Goal: Information Seeking & Learning: Check status

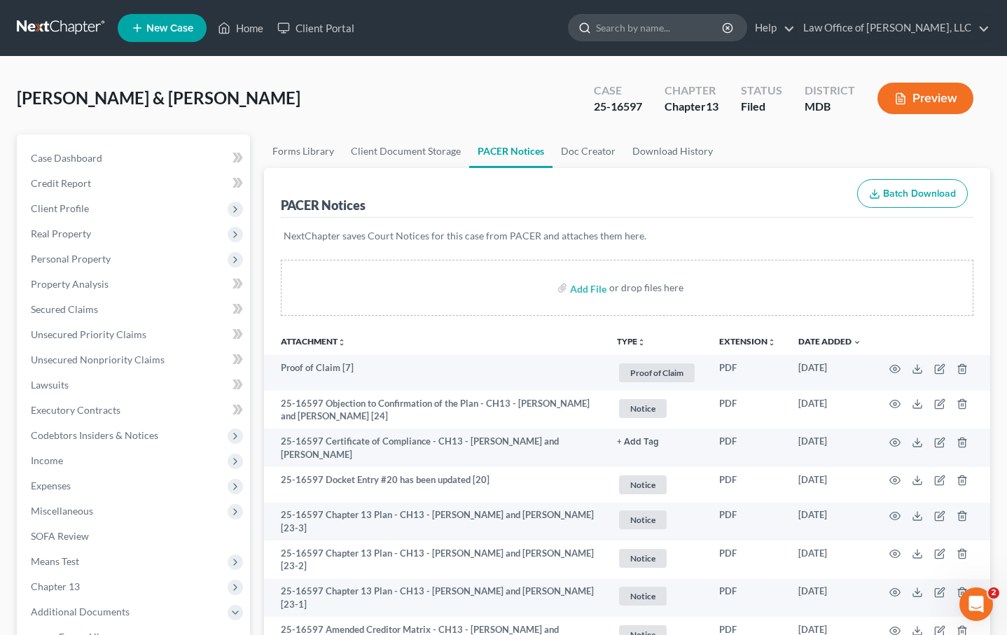
click at [686, 19] on input "search" at bounding box center [660, 28] width 128 height 26
type input "qaum"
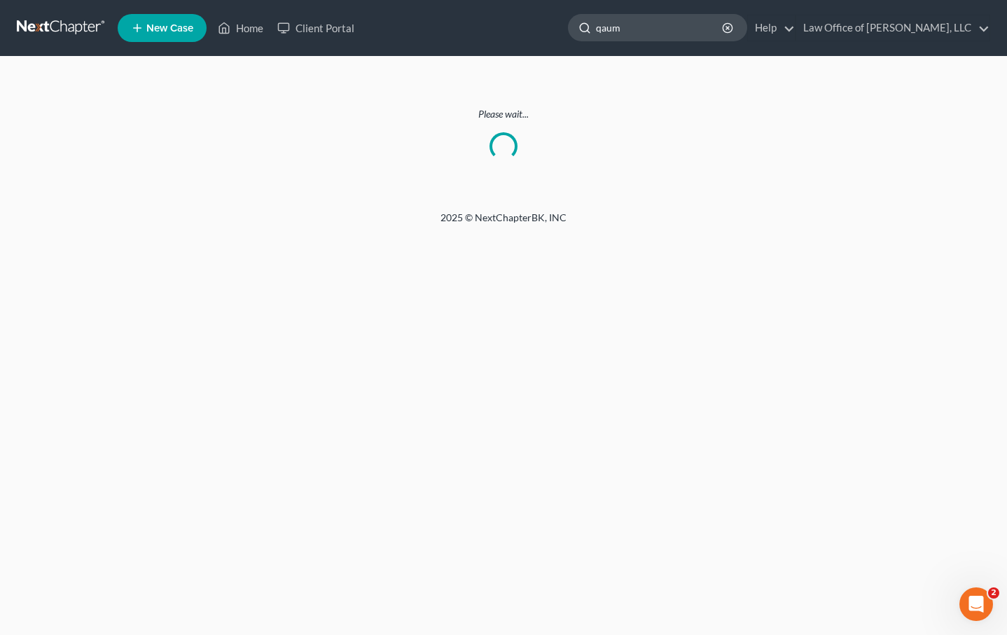
click at [661, 31] on input "qaum" at bounding box center [660, 28] width 128 height 26
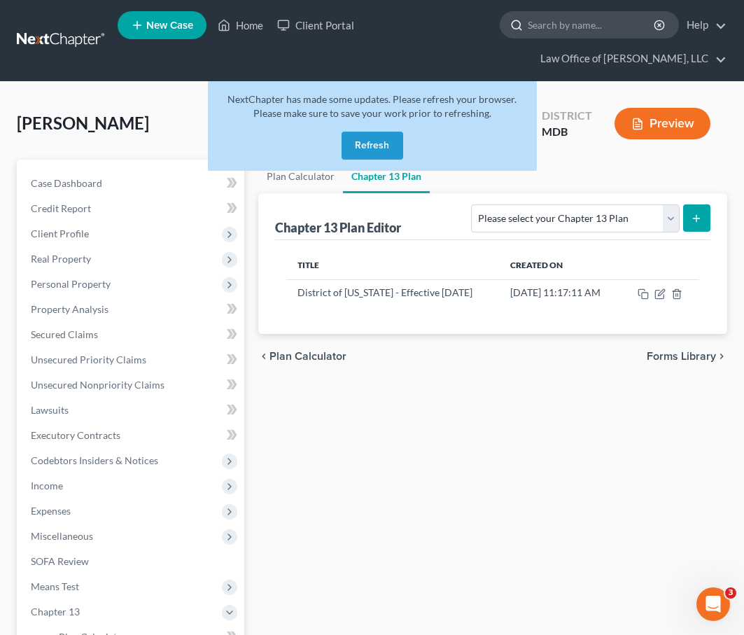
click at [591, 34] on input "search" at bounding box center [592, 25] width 128 height 26
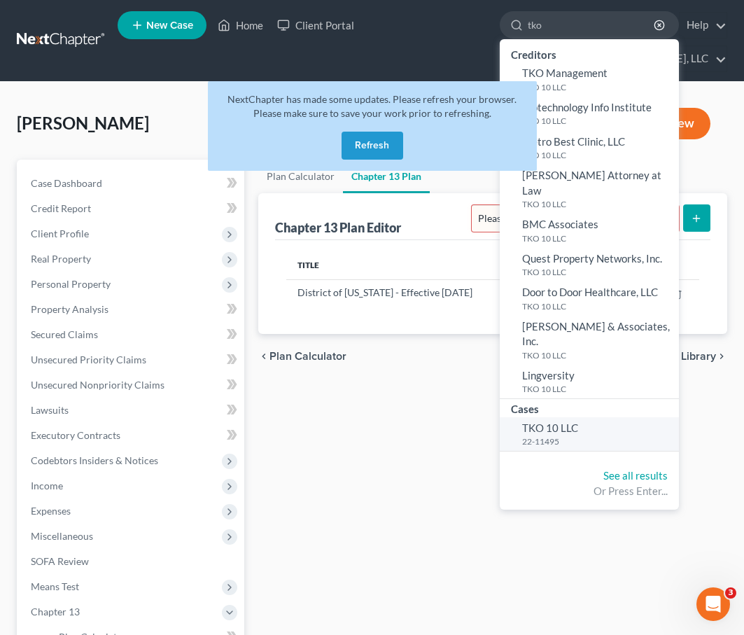
type input "tko"
click at [551, 435] on small "22-11495" at bounding box center [598, 441] width 153 height 12
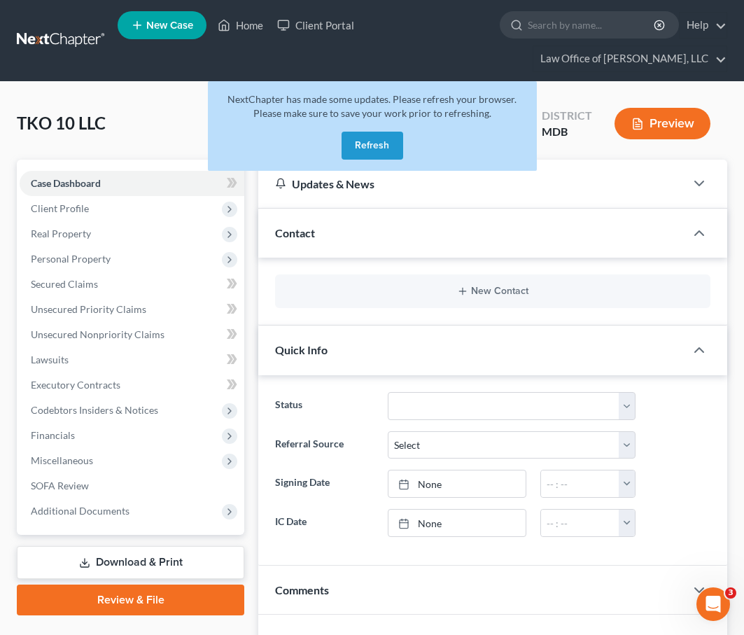
click at [356, 149] on button "Refresh" at bounding box center [373, 146] width 62 height 28
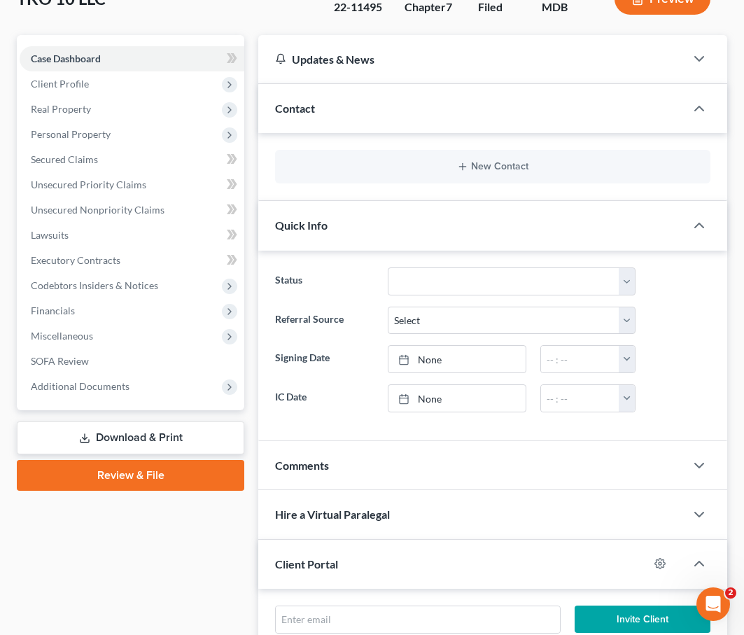
scroll to position [159, 0]
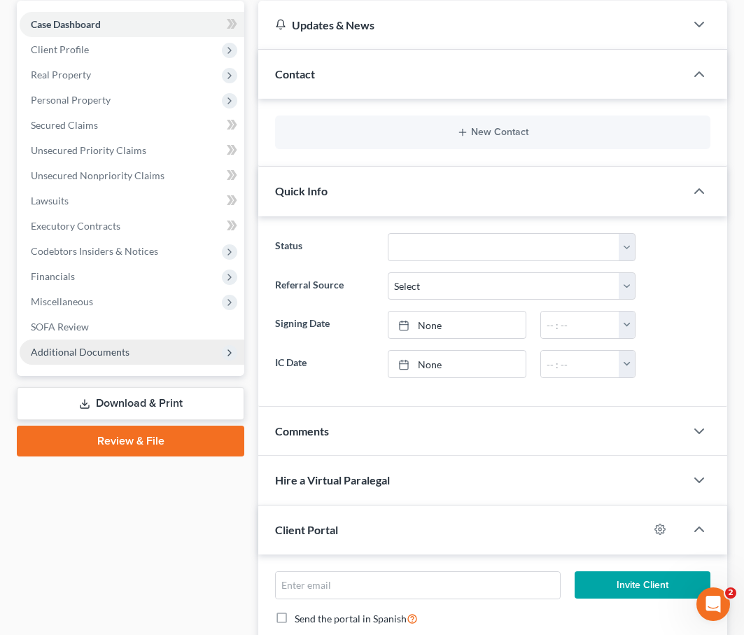
click at [46, 359] on span "Additional Documents" at bounding box center [132, 352] width 225 height 25
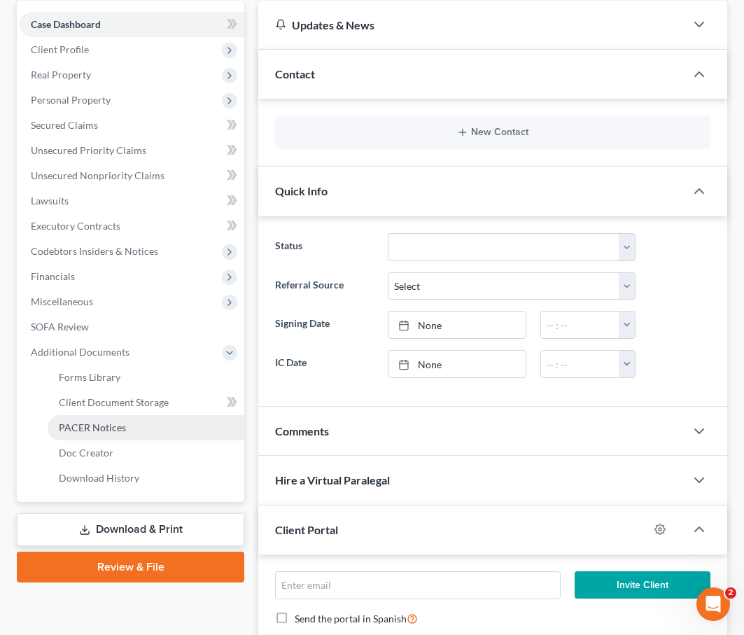
click at [76, 428] on span "PACER Notices" at bounding box center [92, 427] width 67 height 12
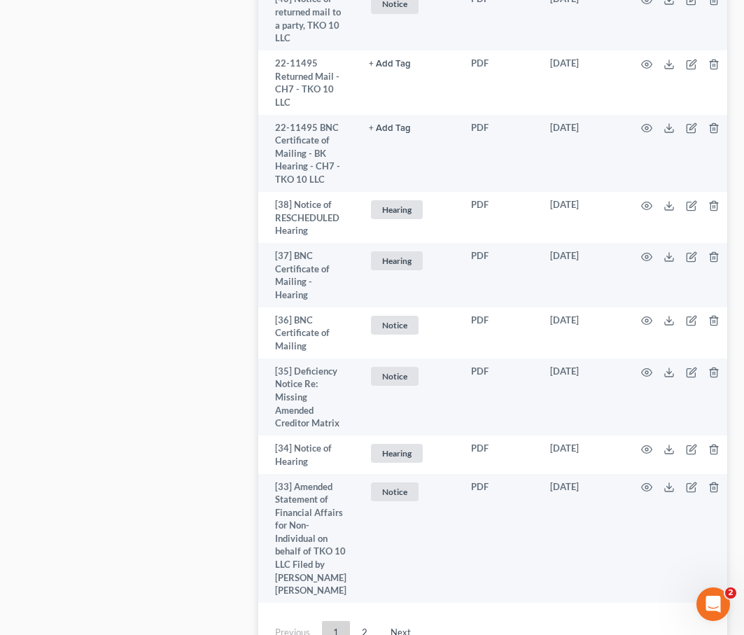
scroll to position [4899, 0]
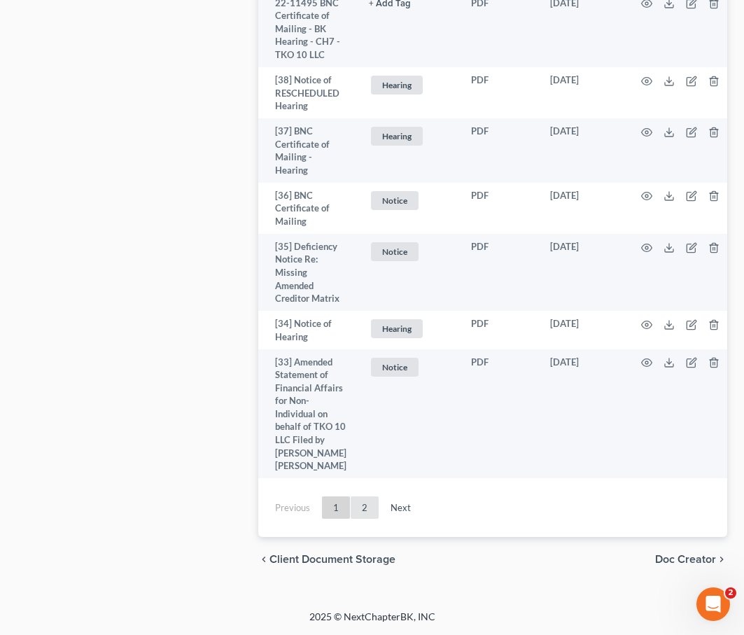
click at [361, 501] on link "2" at bounding box center [365, 507] width 28 height 22
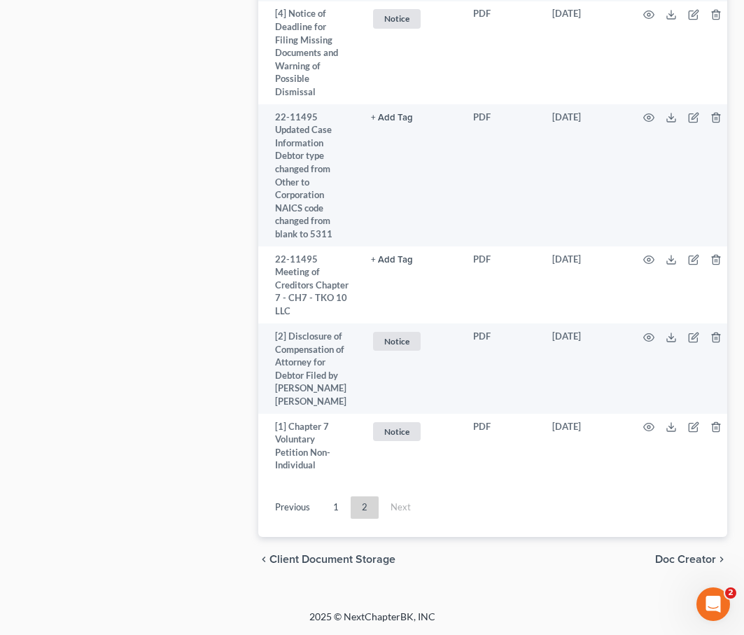
scroll to position [6052, 0]
click at [335, 508] on link "1" at bounding box center [336, 507] width 28 height 22
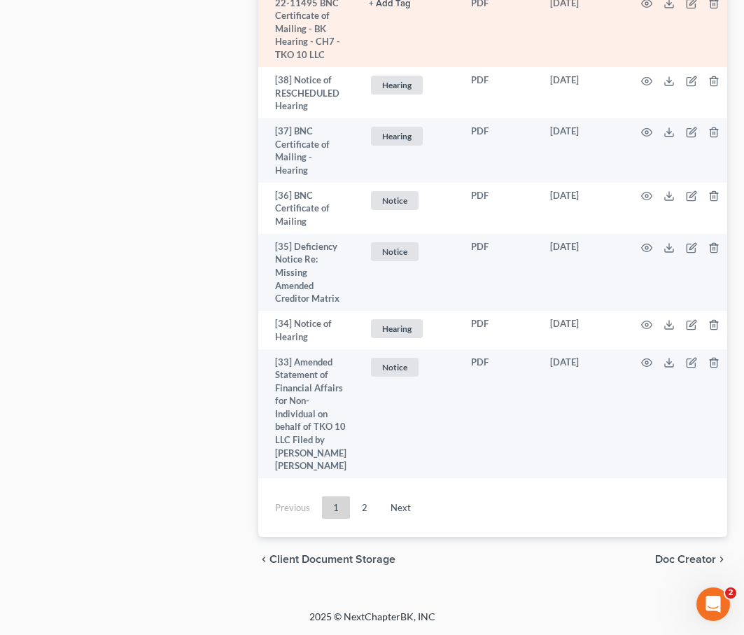
scroll to position [2467, 0]
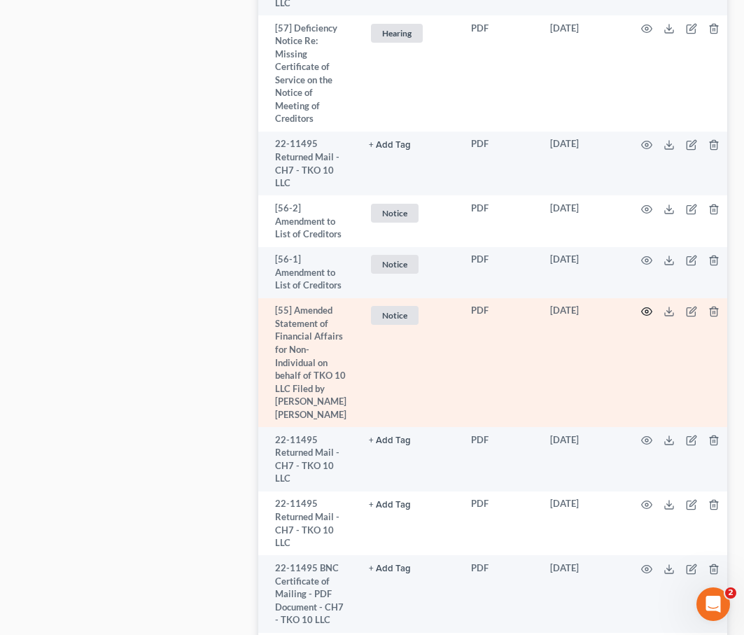
click at [643, 308] on icon "button" at bounding box center [647, 312] width 11 height 8
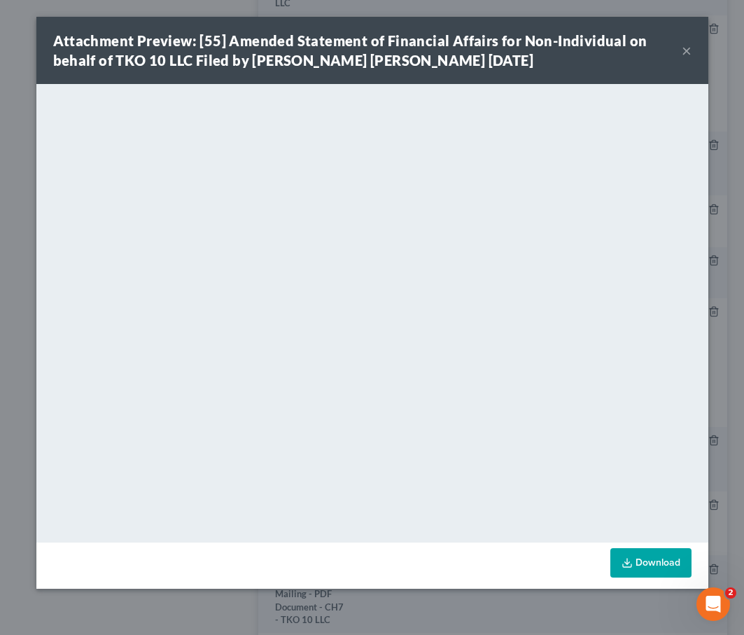
click at [683, 48] on button "×" at bounding box center [687, 50] width 10 height 17
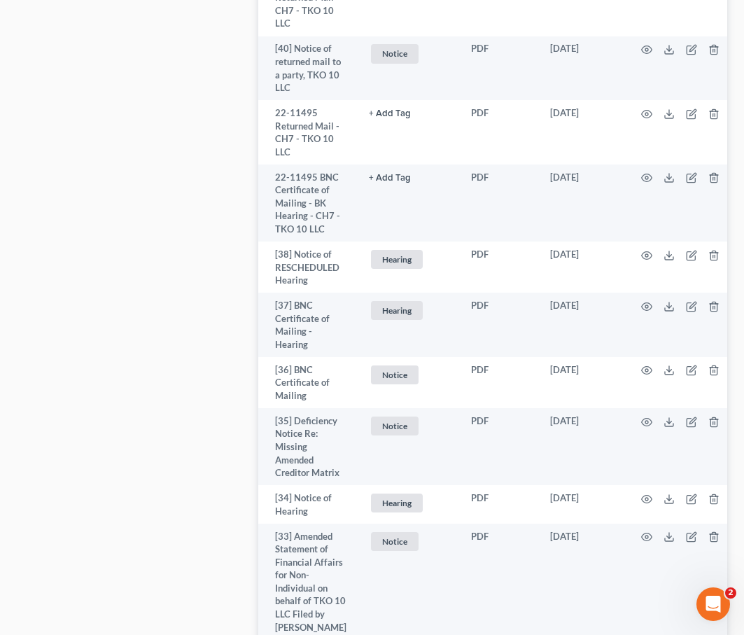
scroll to position [4899, 0]
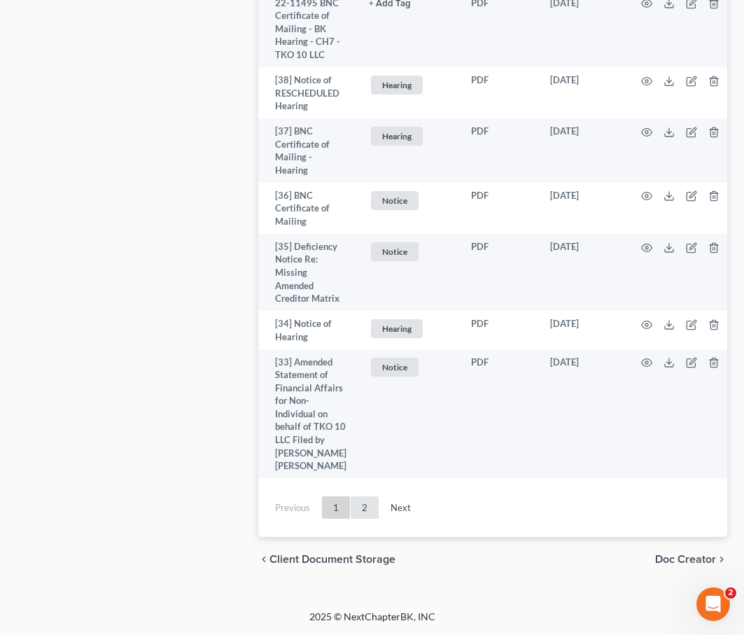
click at [370, 503] on link "2" at bounding box center [365, 507] width 28 height 22
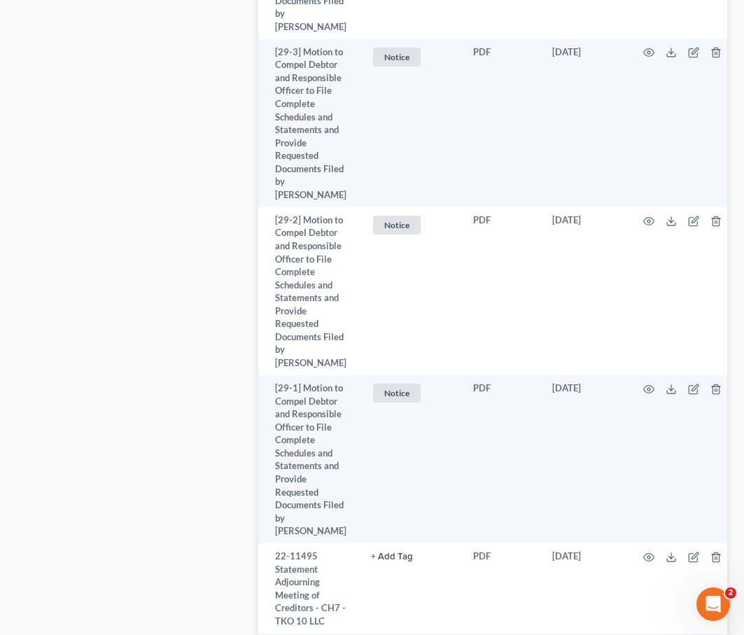
scroll to position [1715, 0]
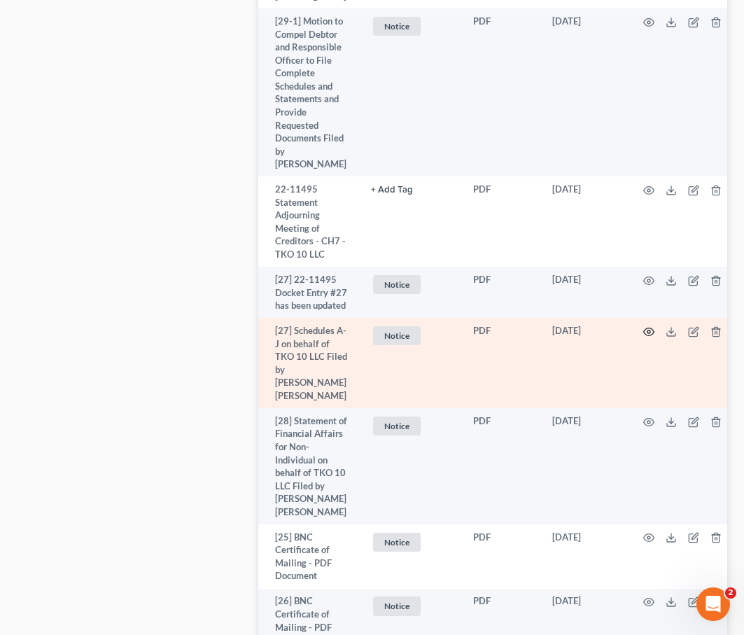
click at [643, 326] on icon "button" at bounding box center [648, 331] width 11 height 11
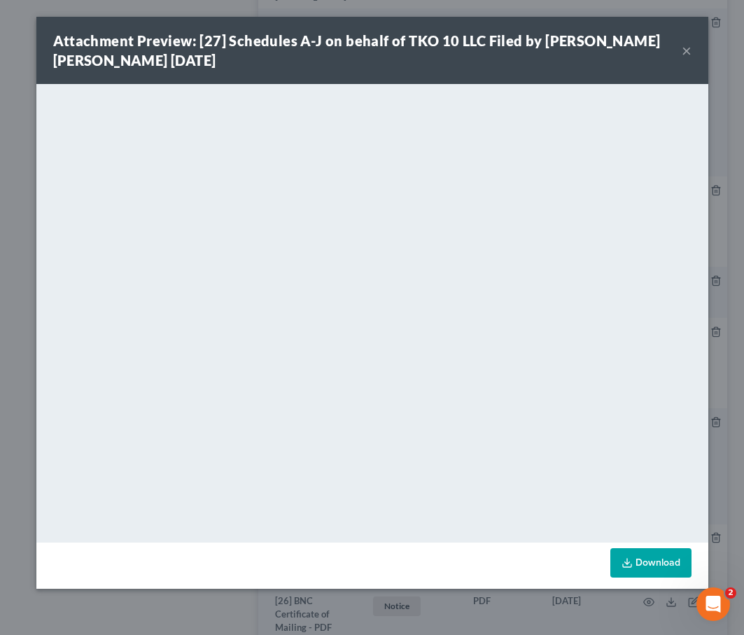
click at [687, 48] on button "×" at bounding box center [687, 50] width 10 height 17
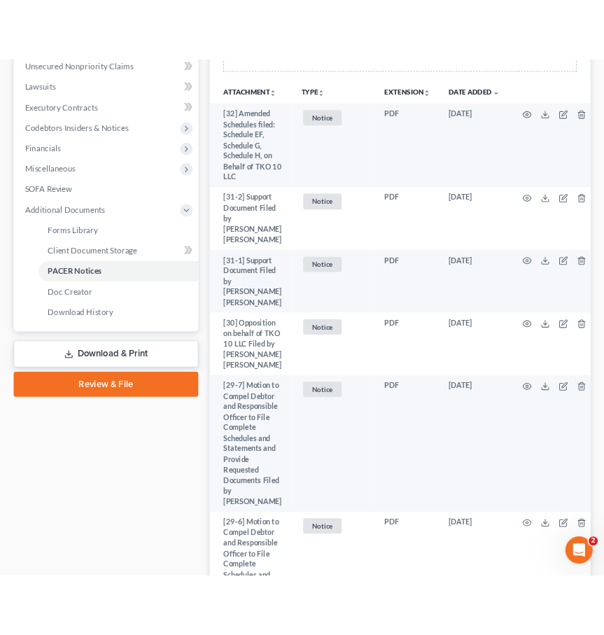
scroll to position [0, 0]
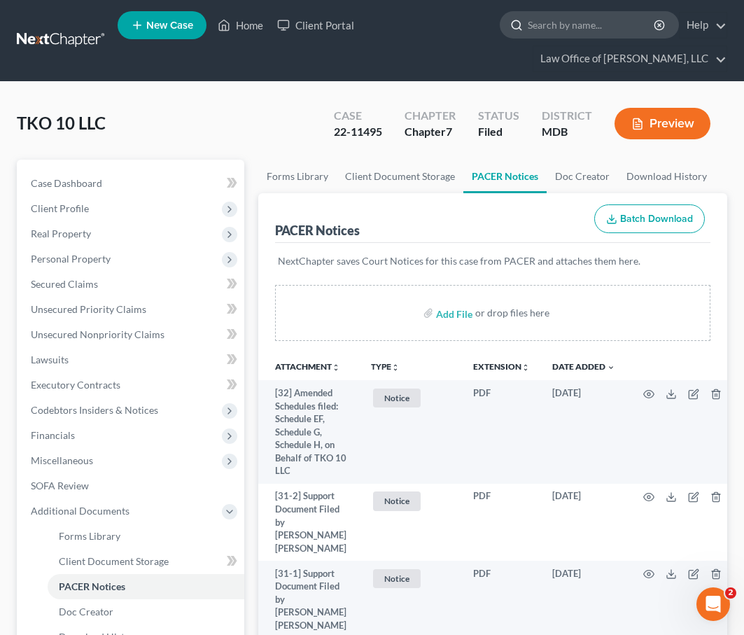
click at [543, 26] on input "search" at bounding box center [592, 25] width 128 height 26
type input "yousef"
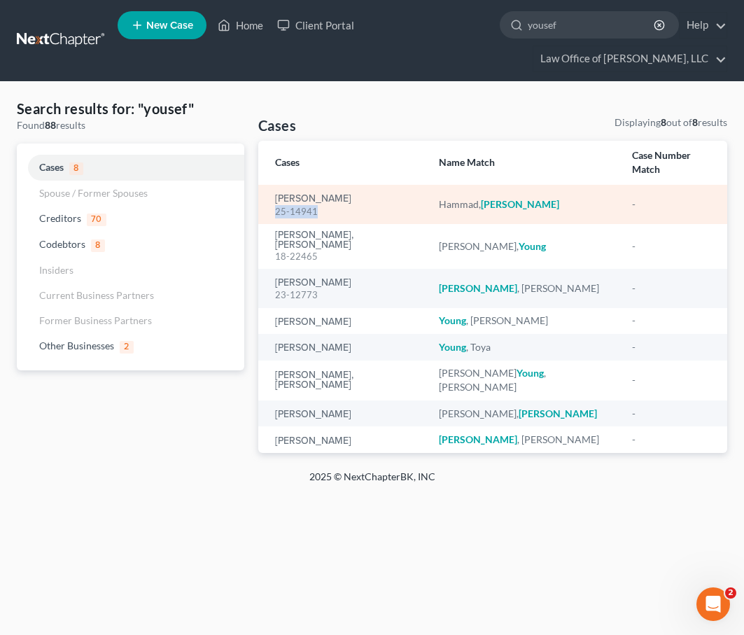
drag, startPoint x: 319, startPoint y: 194, endPoint x: 272, endPoint y: 193, distance: 46.9
click at [272, 193] on td "Hammad, Yousef 25-14941" at bounding box center [342, 204] width 169 height 39
copy div "25-14941"
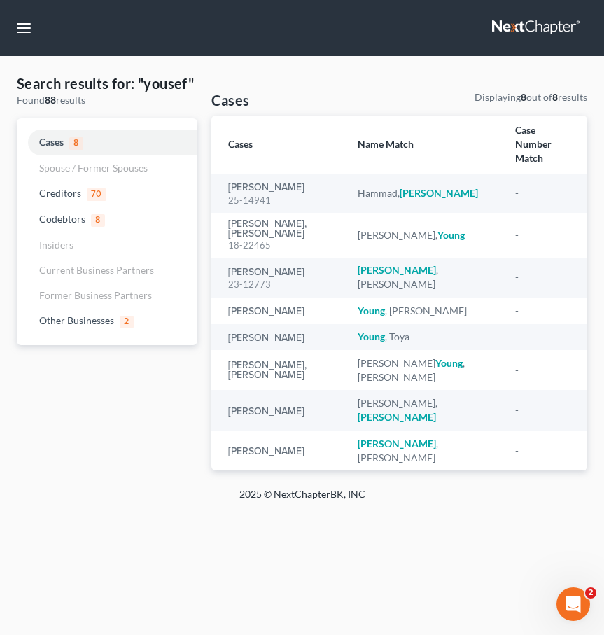
click at [549, 26] on link at bounding box center [537, 27] width 90 height 25
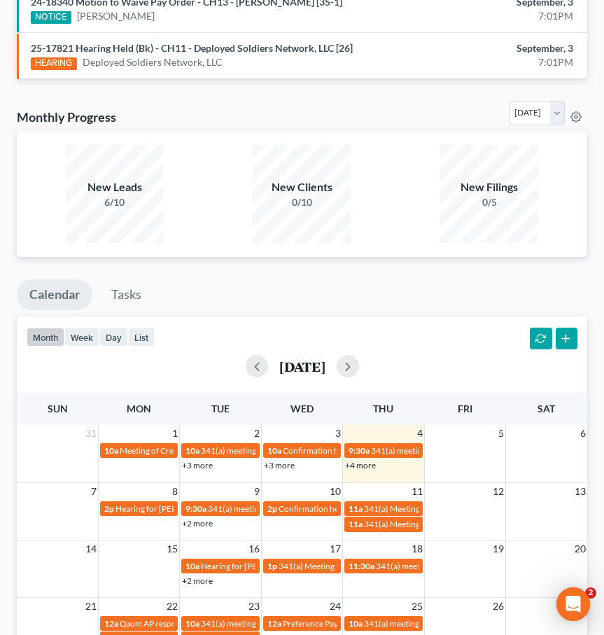
scroll to position [1049, 0]
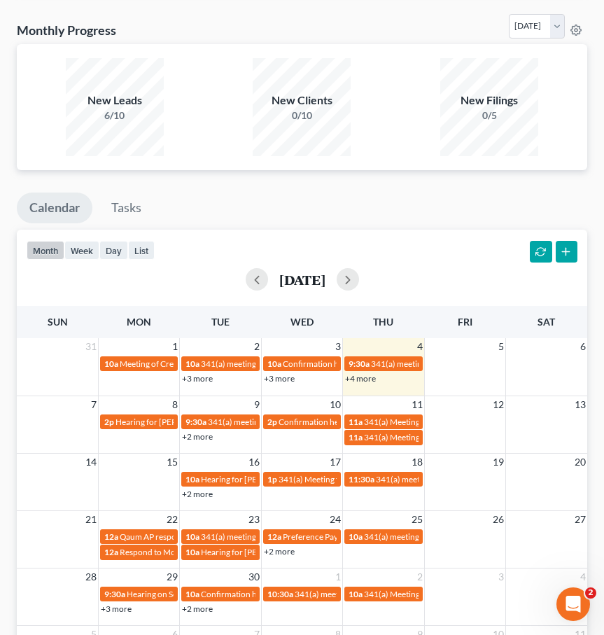
click at [369, 373] on link "+4 more" at bounding box center [360, 378] width 31 height 11
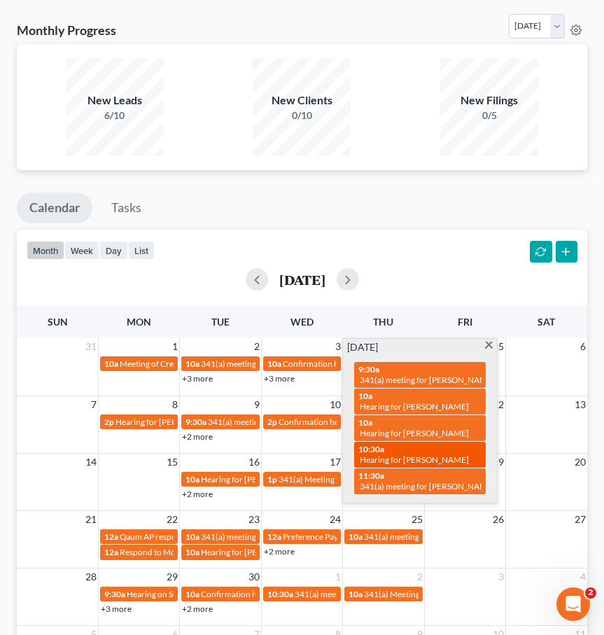
click at [401, 454] on span "Hearing for [PERSON_NAME]" at bounding box center [414, 459] width 109 height 11
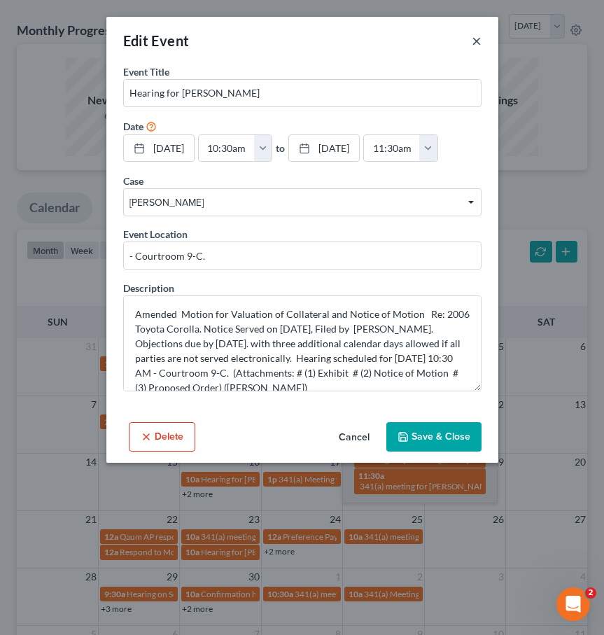
click at [480, 41] on button "×" at bounding box center [477, 40] width 10 height 17
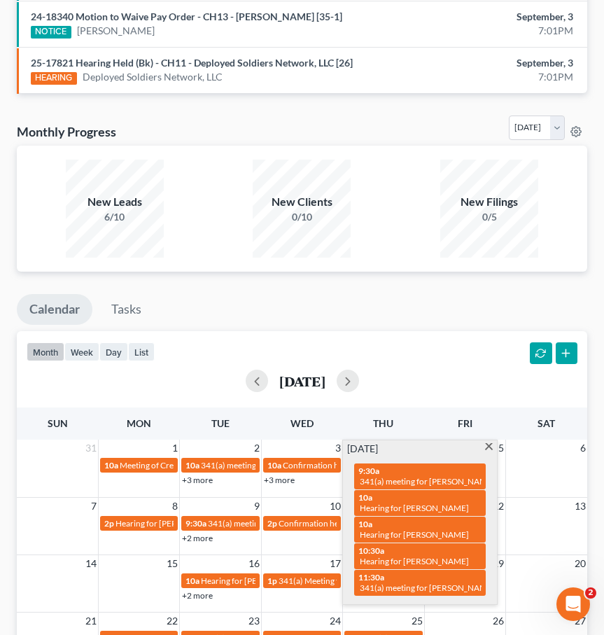
scroll to position [1160, 0]
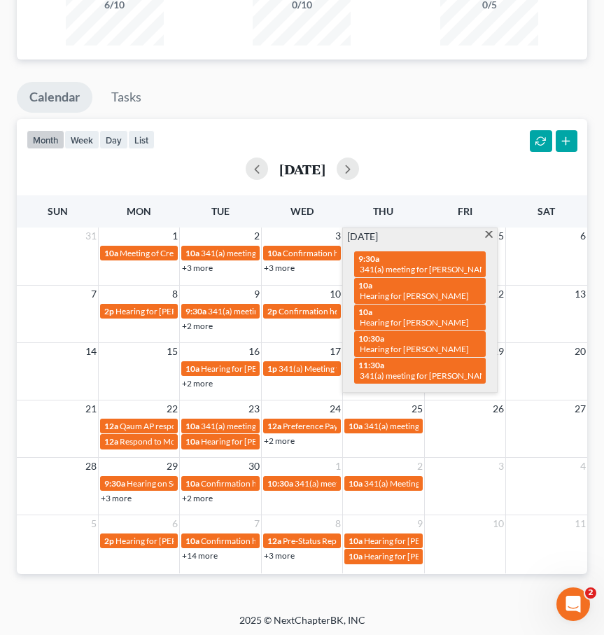
click at [485, 232] on span at bounding box center [489, 235] width 11 height 9
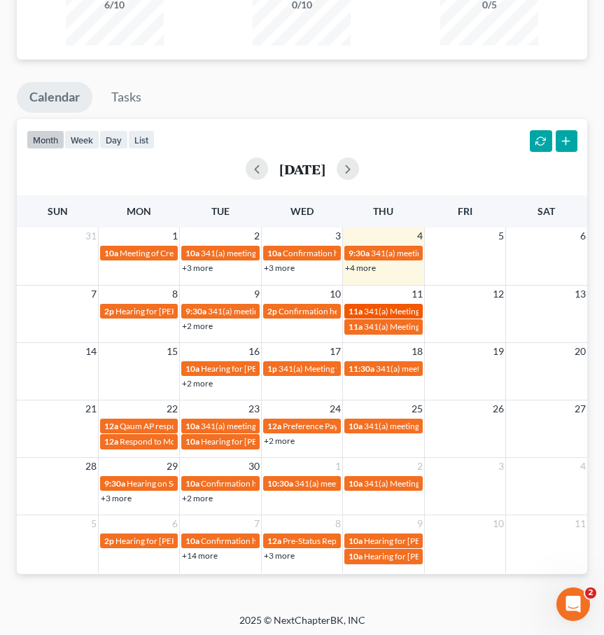
click at [358, 307] on span "11a" at bounding box center [356, 311] width 14 height 11
select select "Days"
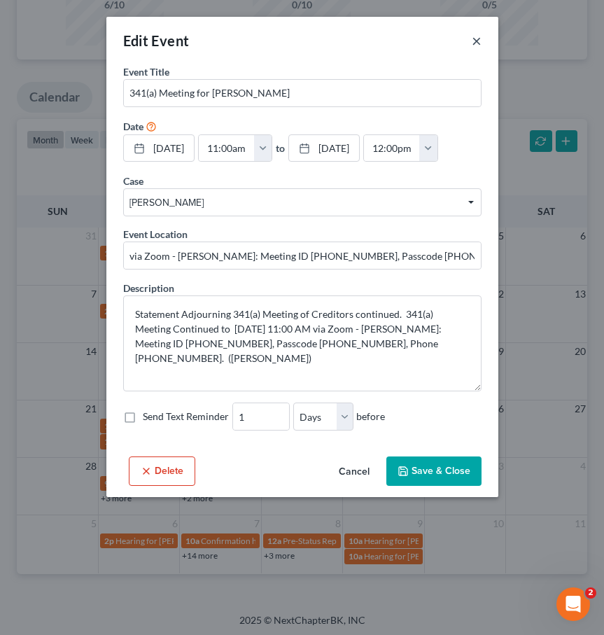
click at [475, 39] on button "×" at bounding box center [477, 40] width 10 height 17
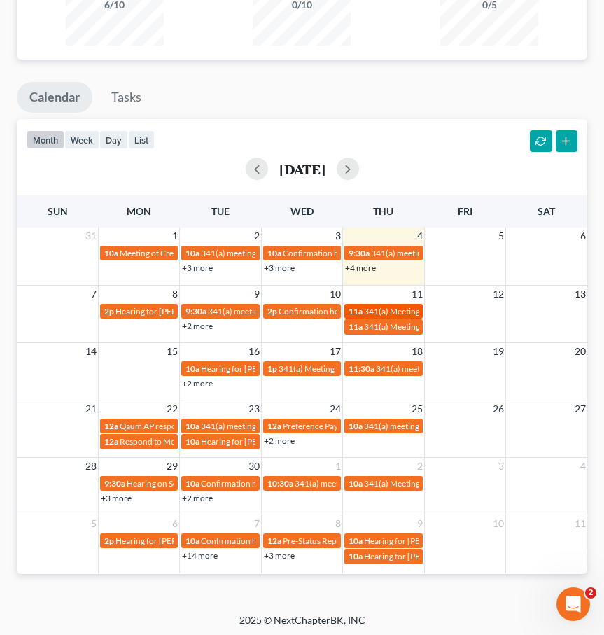
click at [363, 309] on div "11a 341(a) Meeting for [PERSON_NAME]" at bounding box center [383, 311] width 69 height 11
select select "Days"
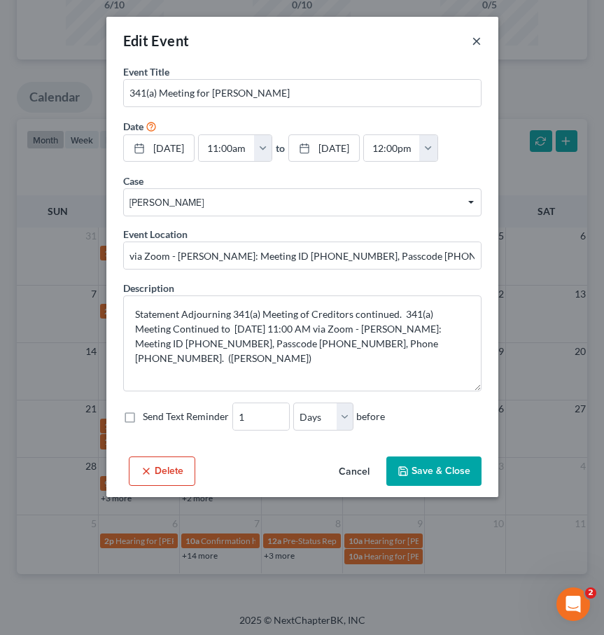
click at [473, 41] on button "×" at bounding box center [477, 40] width 10 height 17
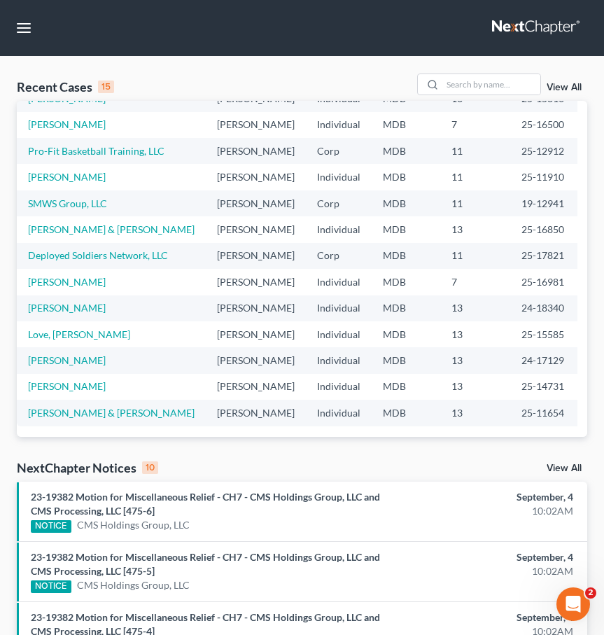
scroll to position [0, 0]
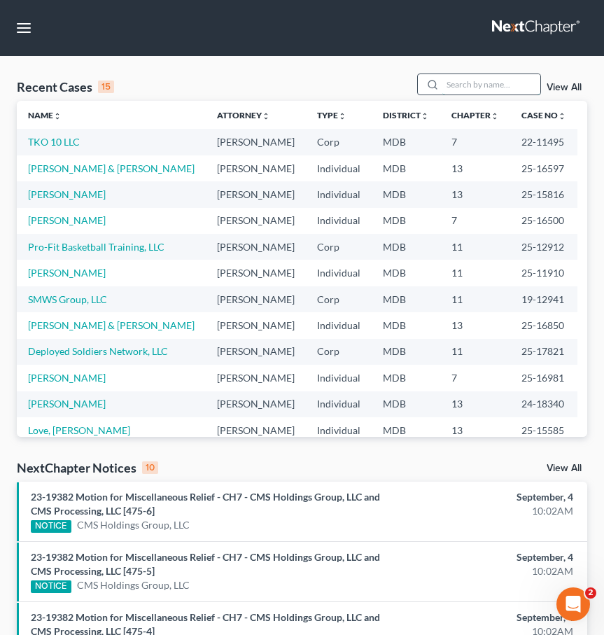
click at [474, 90] on input "search" at bounding box center [491, 84] width 98 height 20
type input "[PERSON_NAME]"
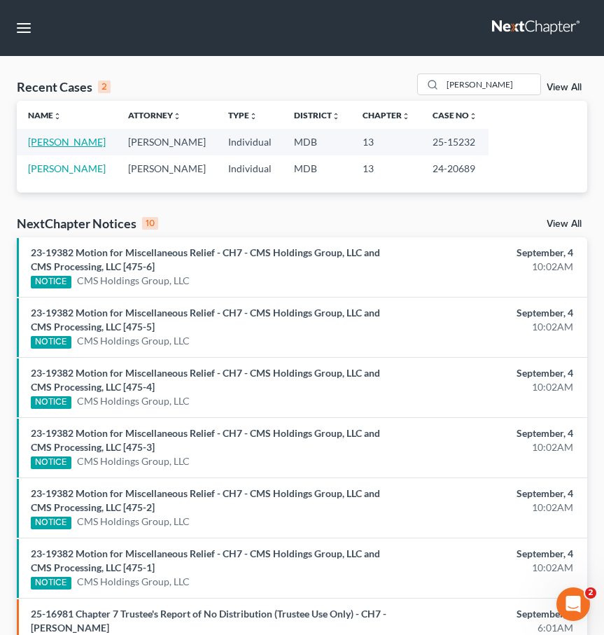
click at [54, 143] on link "[PERSON_NAME]" at bounding box center [67, 142] width 78 height 12
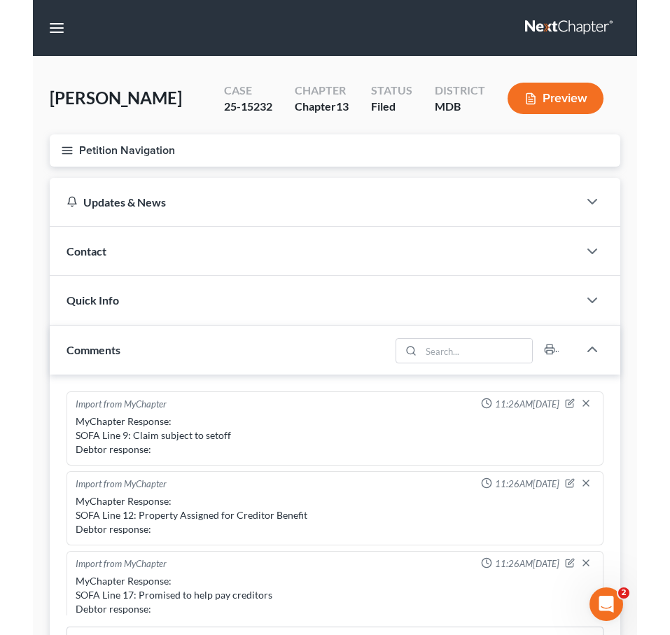
scroll to position [249, 0]
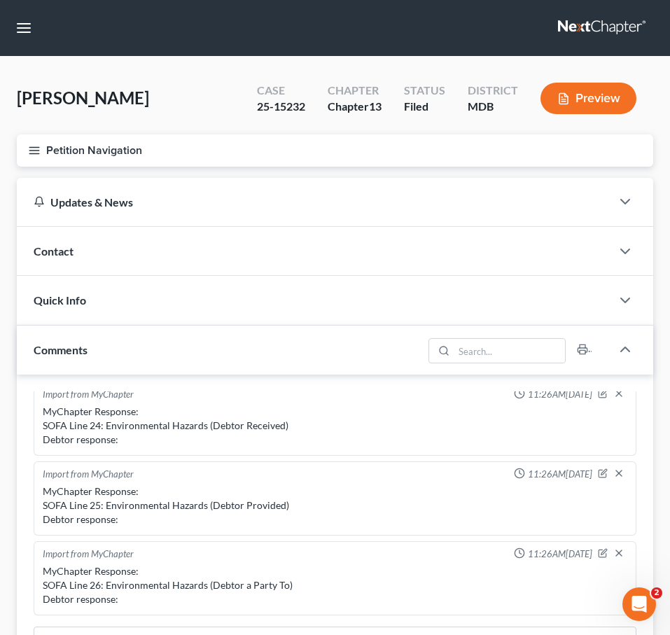
click at [32, 148] on icon "button" at bounding box center [34, 150] width 13 height 13
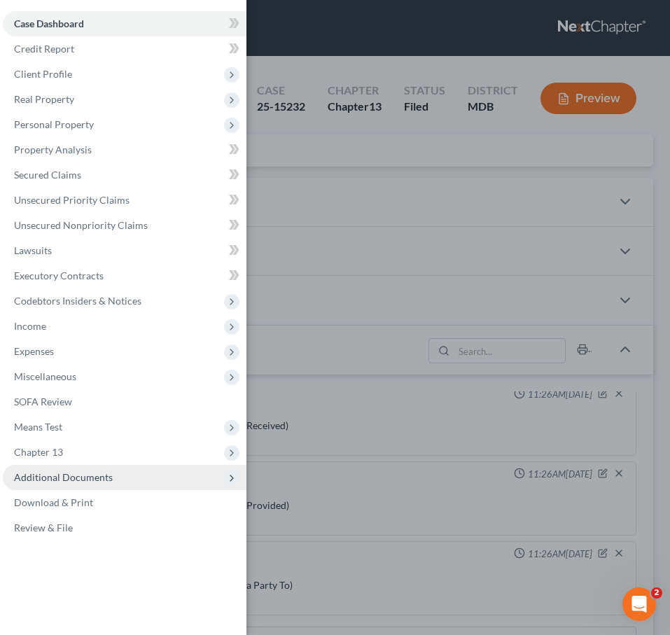
click at [43, 471] on span "Additional Documents" at bounding box center [63, 477] width 99 height 12
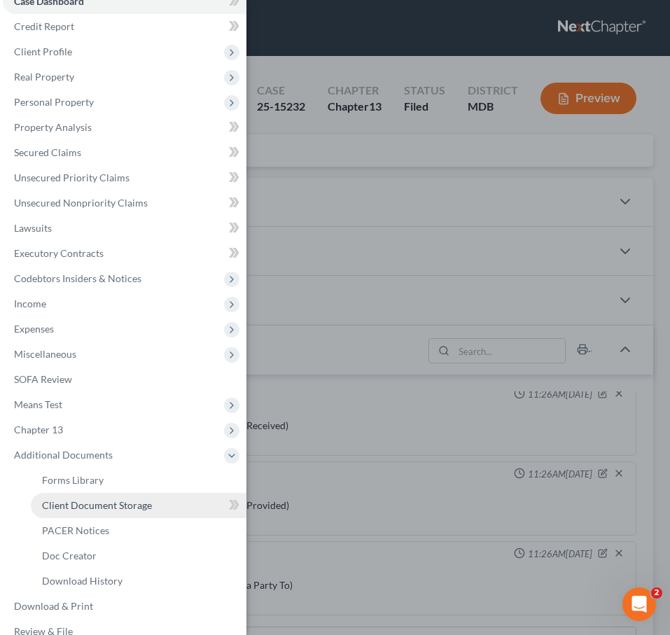
click at [67, 508] on span "Client Document Storage" at bounding box center [97, 505] width 110 height 12
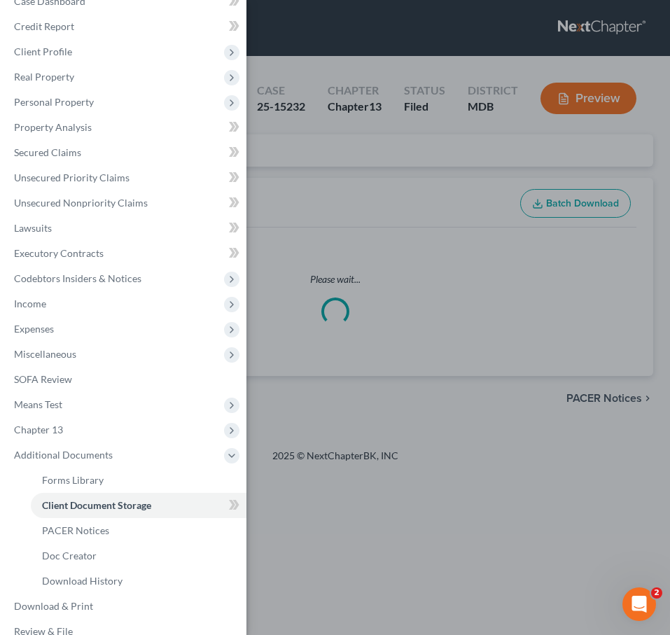
select select "14"
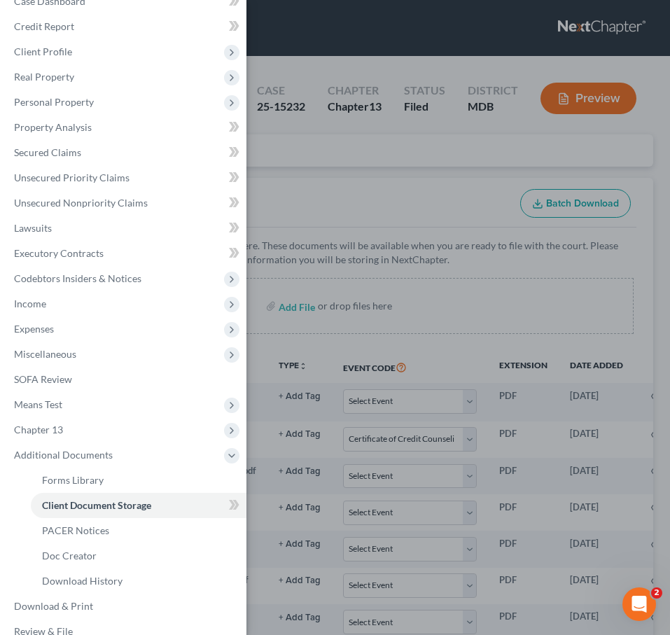
click at [276, 159] on div "Case Dashboard Payments Invoices Payments Payments Credit Report Client Profile" at bounding box center [335, 317] width 670 height 635
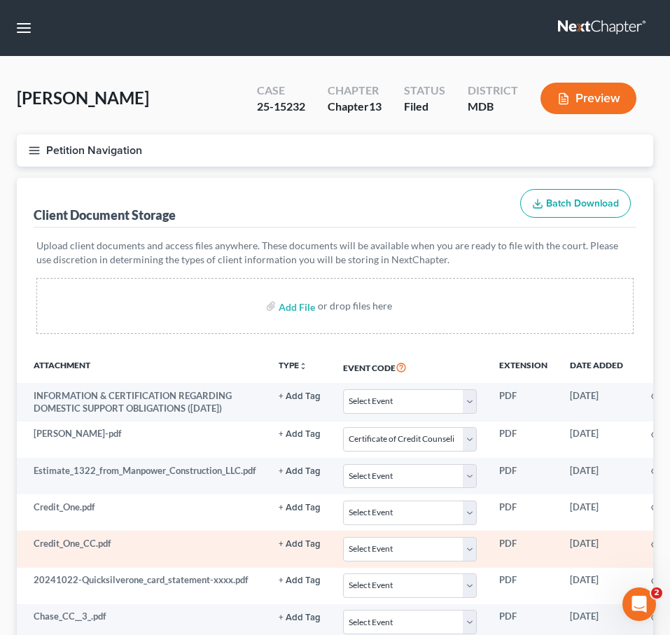
scroll to position [699, 0]
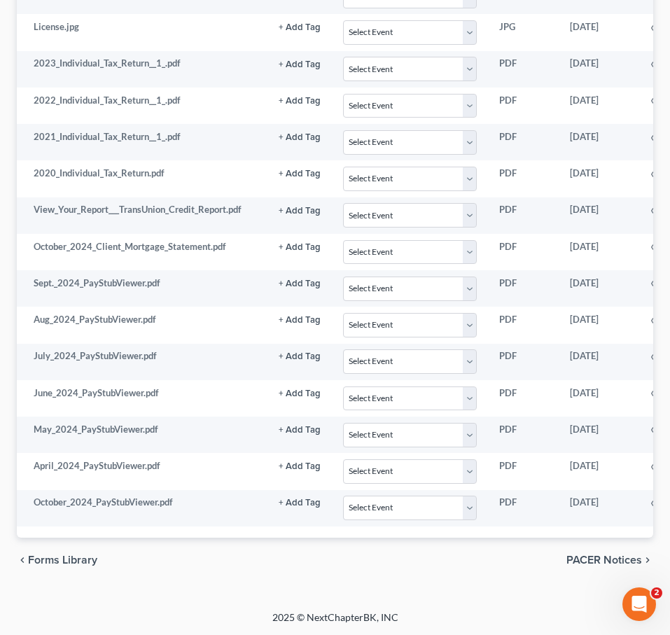
click at [57, 554] on span "Forms Library" at bounding box center [62, 559] width 69 height 11
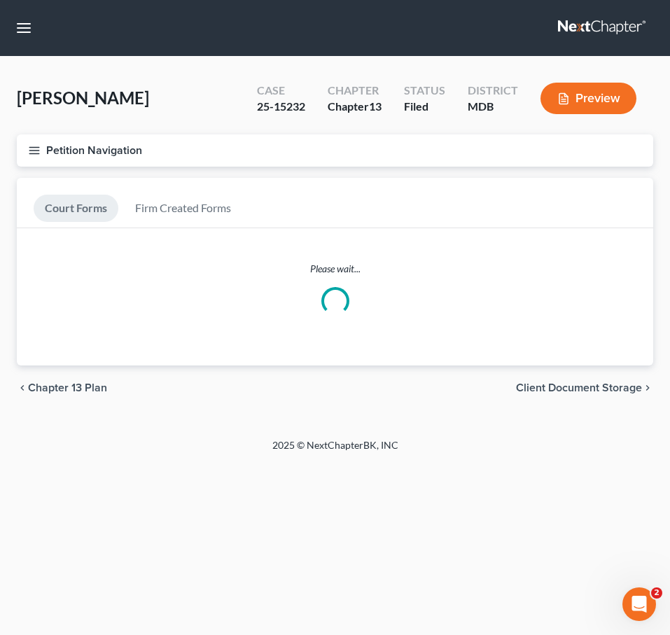
click at [604, 389] on span "Client Document Storage" at bounding box center [579, 387] width 126 height 11
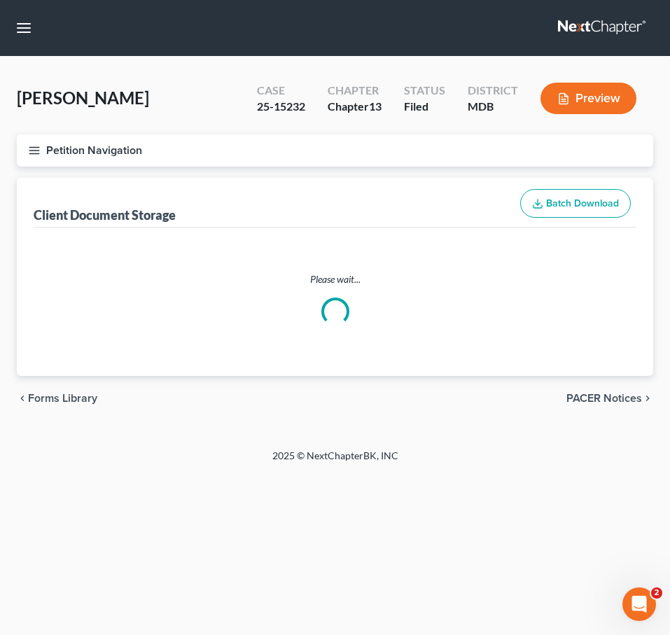
select select "14"
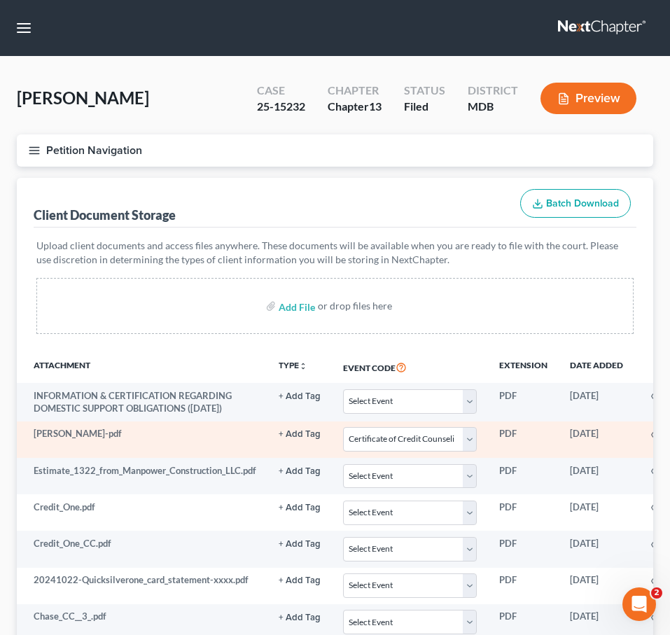
scroll to position [699, 0]
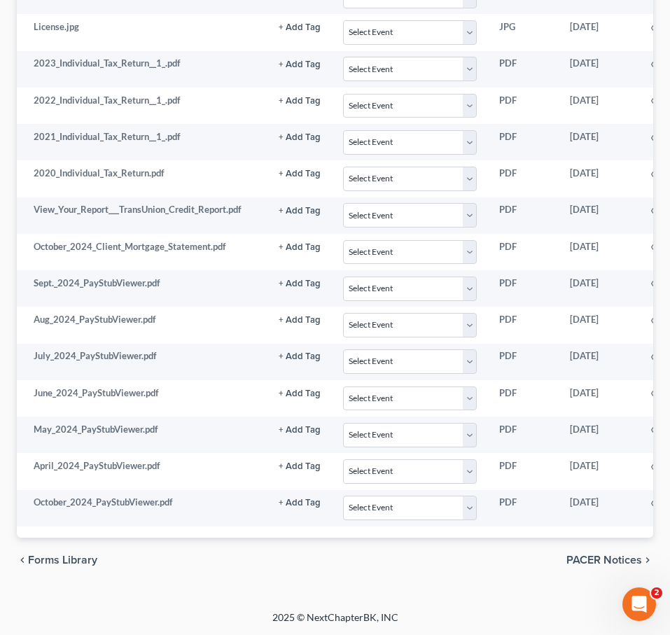
click at [586, 561] on span "PACER Notices" at bounding box center [604, 559] width 76 height 11
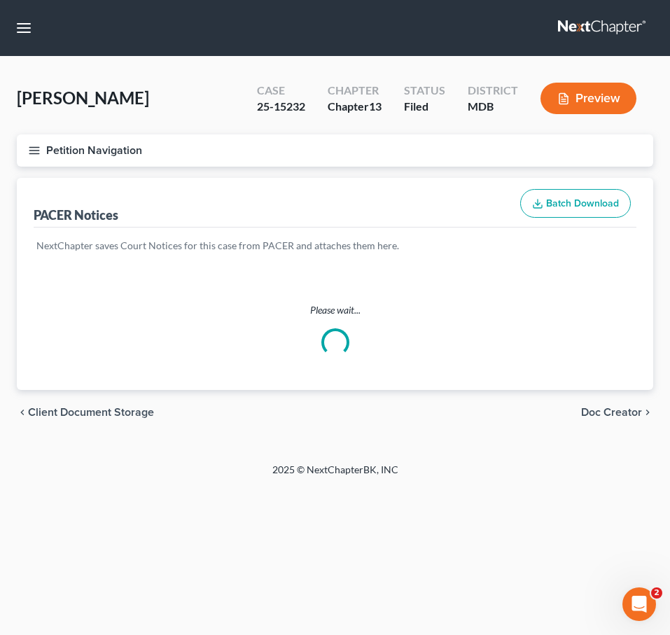
click at [595, 410] on span "Doc Creator" at bounding box center [611, 412] width 61 height 11
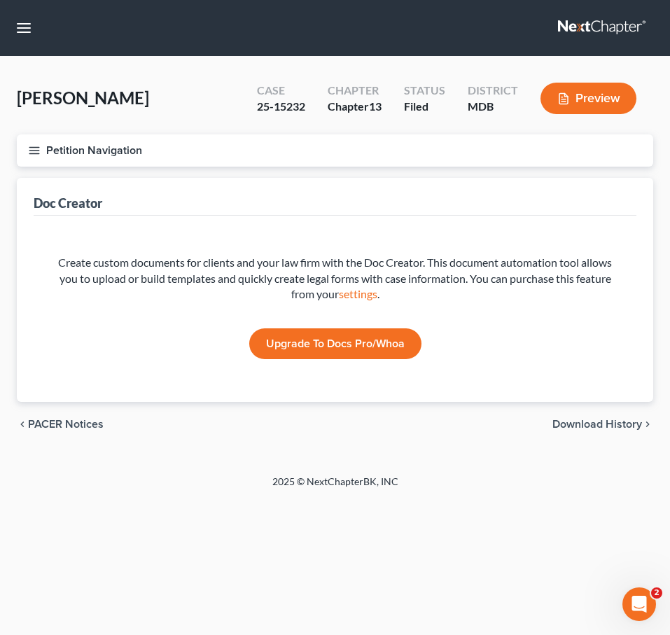
click at [573, 425] on span "Download History" at bounding box center [597, 424] width 90 height 11
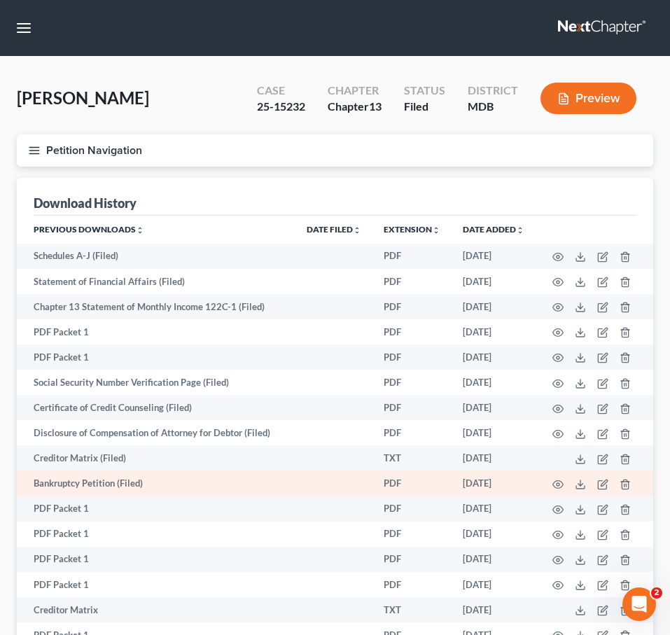
scroll to position [272, 0]
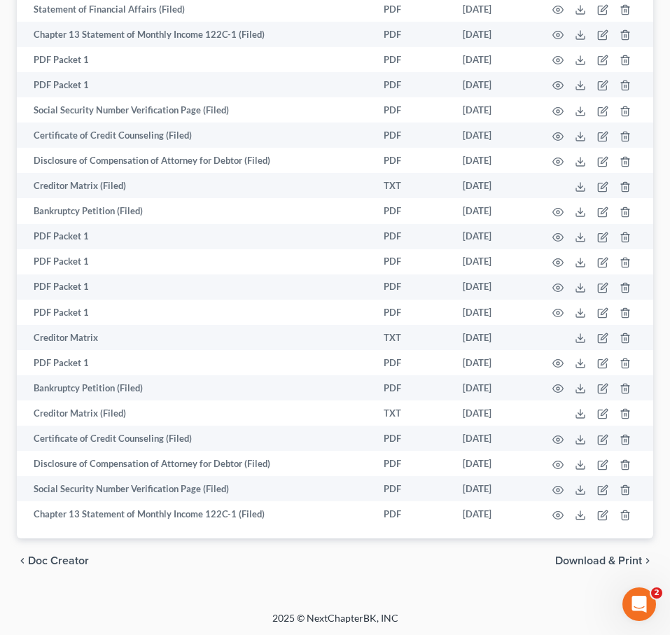
click at [569, 561] on span "Download & Print" at bounding box center [598, 560] width 87 height 11
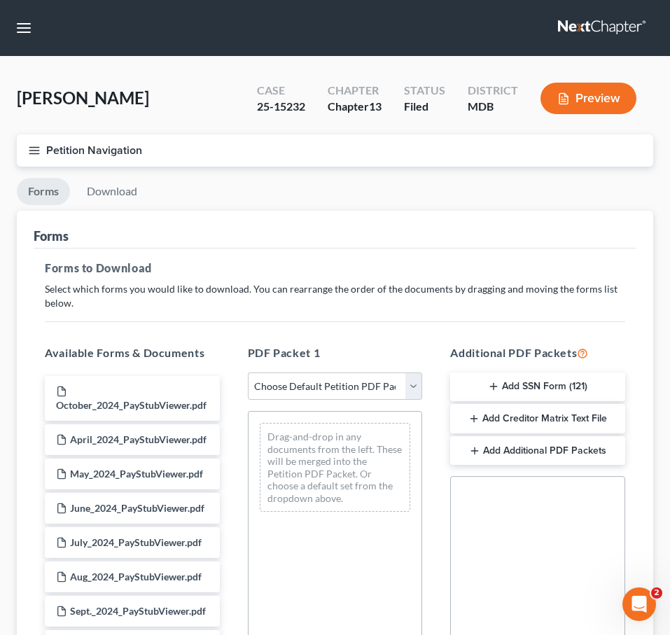
scroll to position [286, 0]
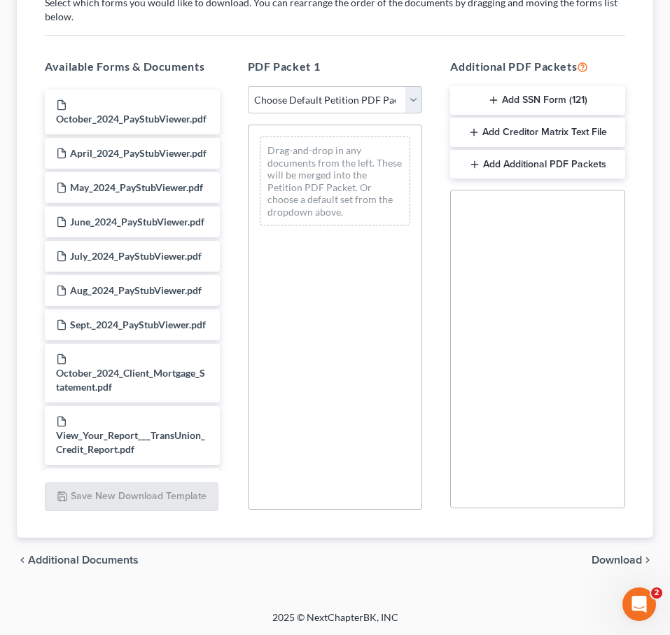
click at [601, 560] on span "Download" at bounding box center [617, 559] width 50 height 11
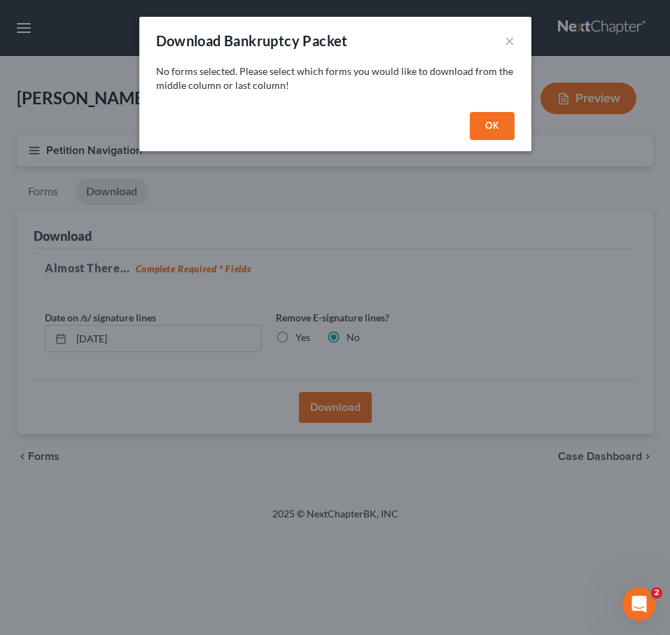
scroll to position [0, 0]
click at [482, 117] on button "OK" at bounding box center [492, 126] width 45 height 28
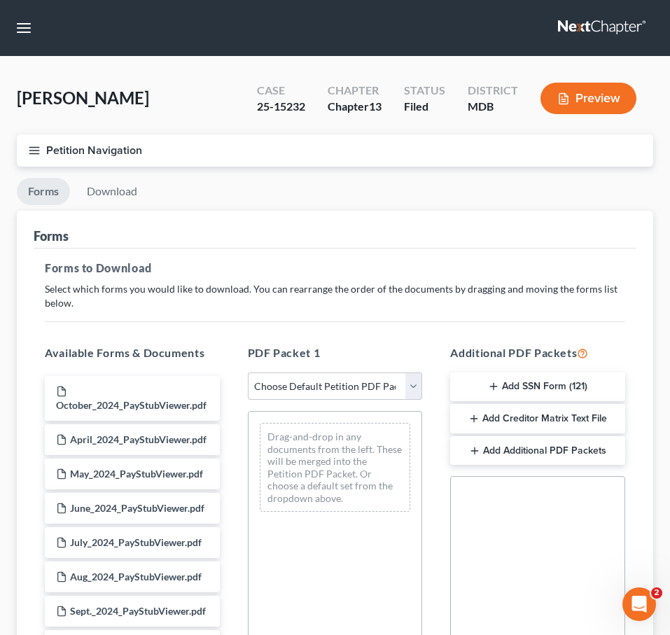
click at [424, 405] on div "PDF Packet 1 Choose Default Petition PDF Packet Complete Bankruptcy Petition (a…" at bounding box center [335, 570] width 203 height 475
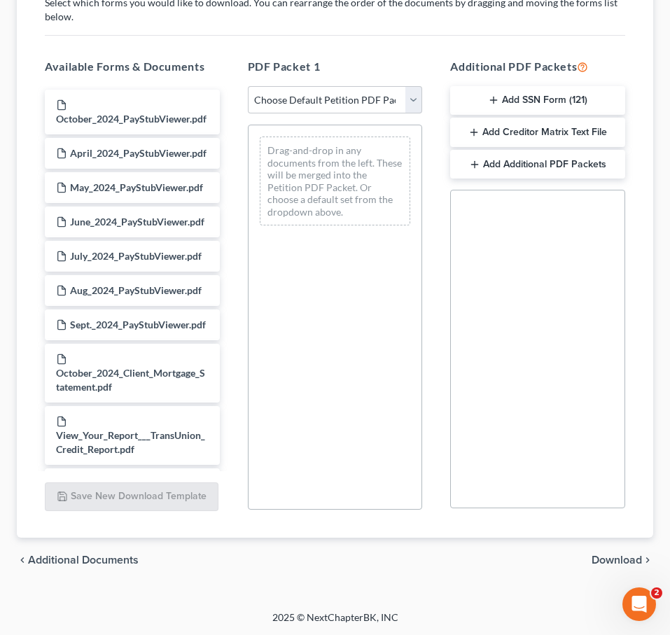
click at [34, 557] on span "Additional Documents" at bounding box center [83, 559] width 111 height 11
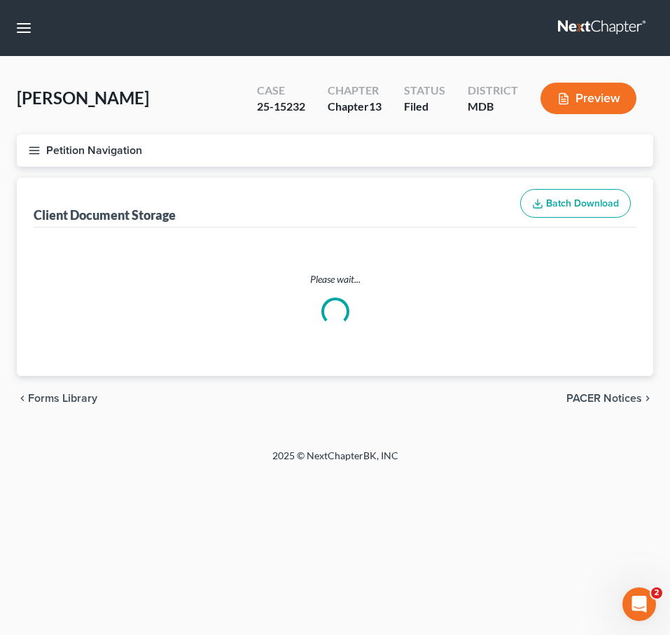
select select "14"
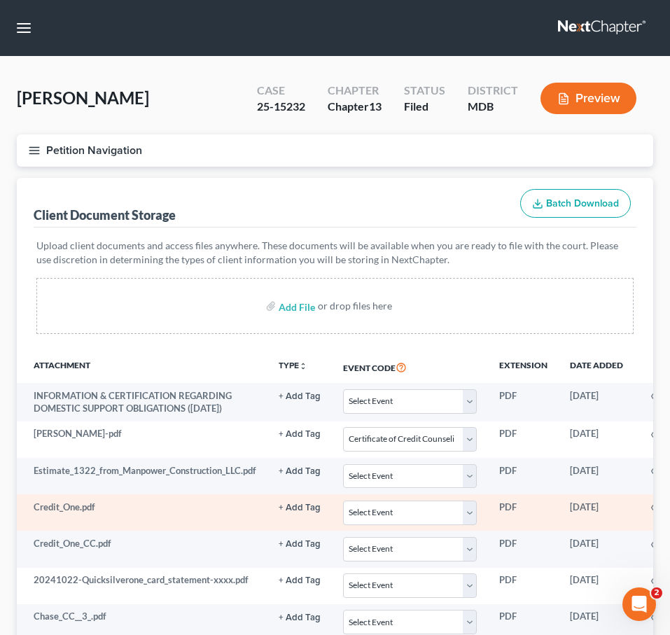
scroll to position [699, 0]
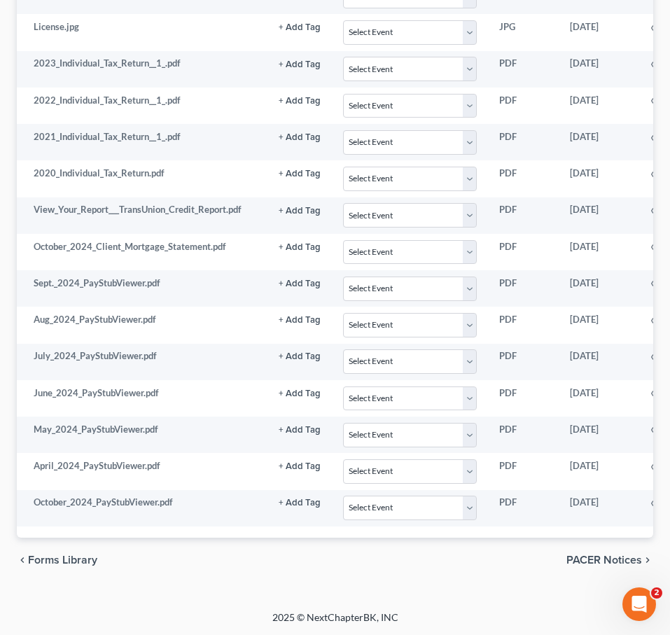
click at [79, 556] on span "Forms Library" at bounding box center [62, 559] width 69 height 11
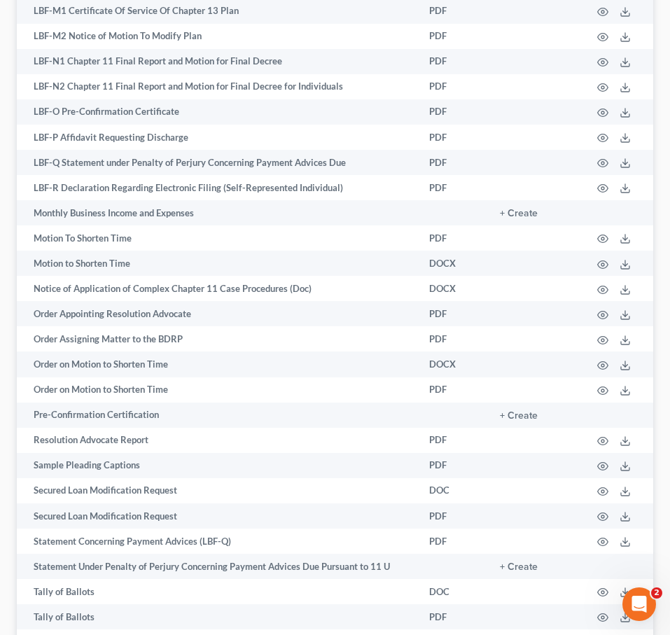
scroll to position [1694, 0]
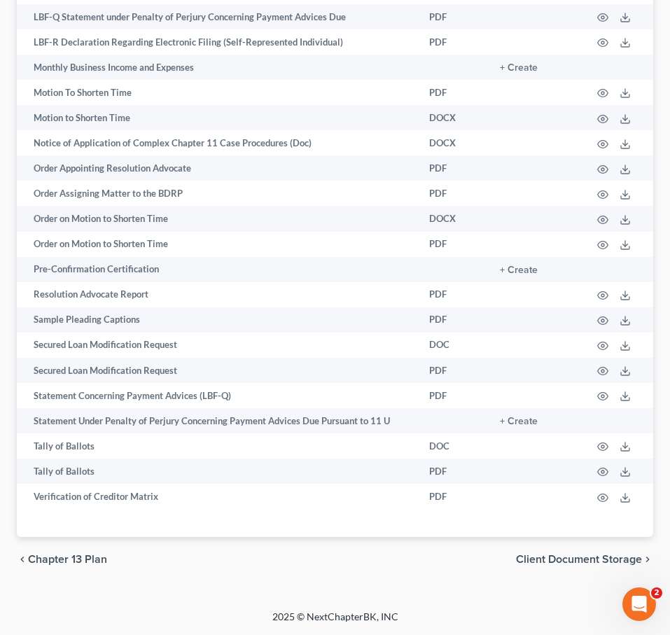
click at [555, 562] on span "Client Document Storage" at bounding box center [579, 559] width 126 height 11
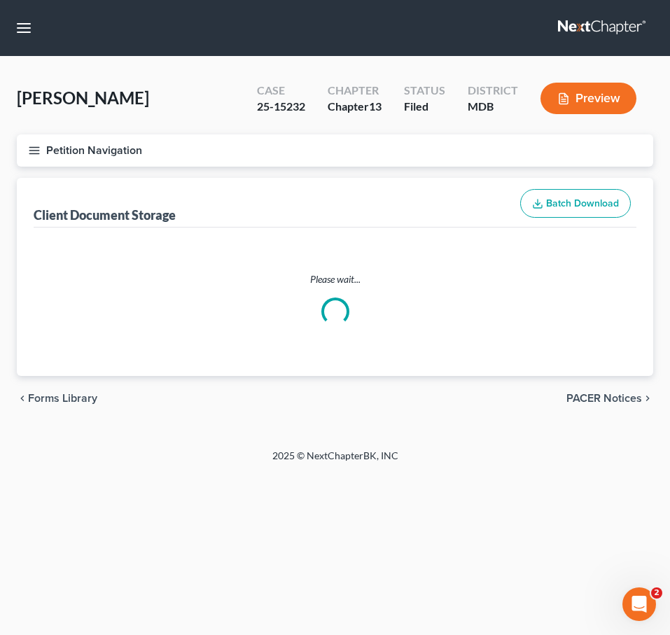
select select "14"
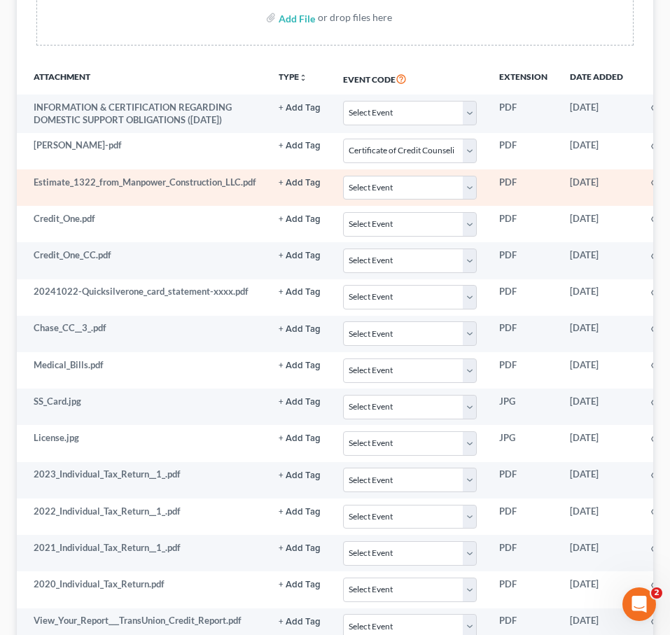
scroll to position [699, 0]
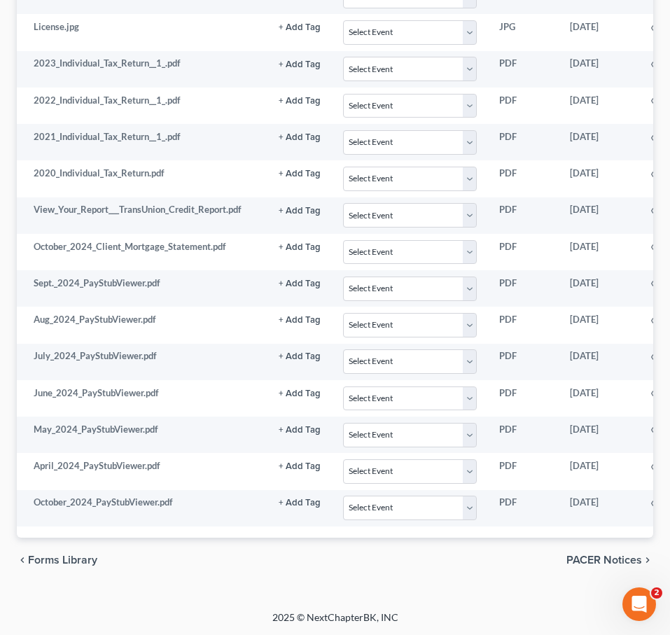
click at [582, 557] on span "PACER Notices" at bounding box center [604, 559] width 76 height 11
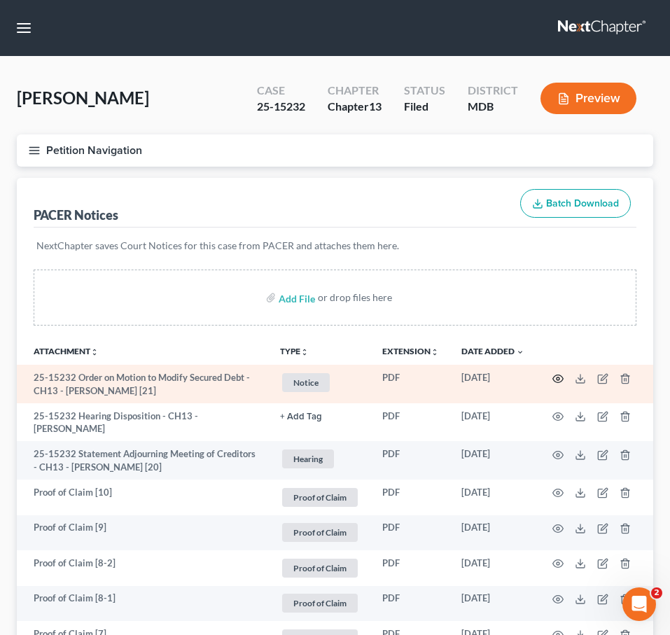
click at [552, 379] on icon "button" at bounding box center [557, 378] width 11 height 11
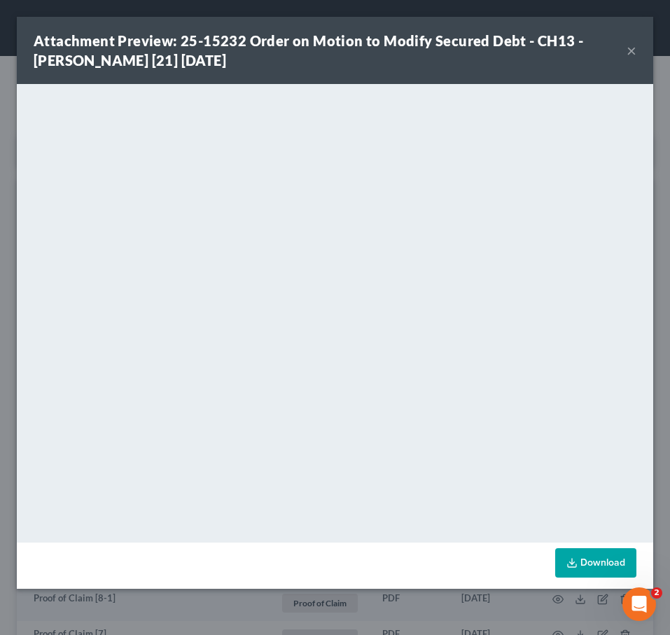
click at [604, 53] on button "×" at bounding box center [632, 50] width 10 height 17
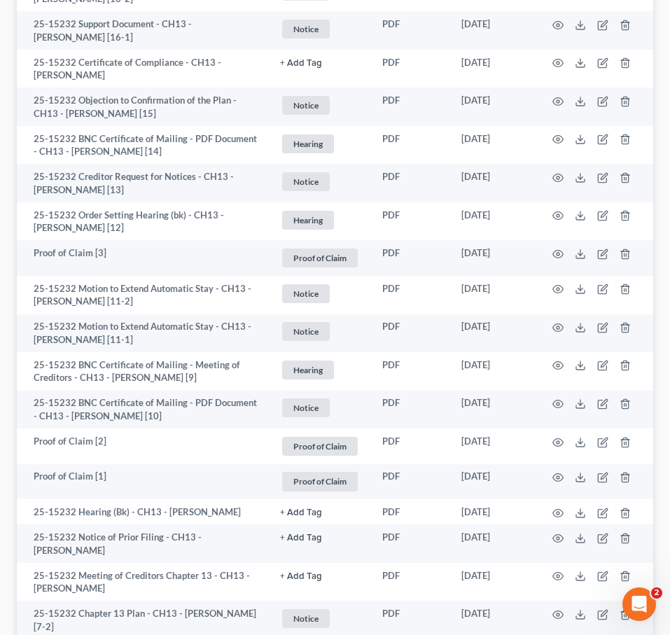
scroll to position [1276, 0]
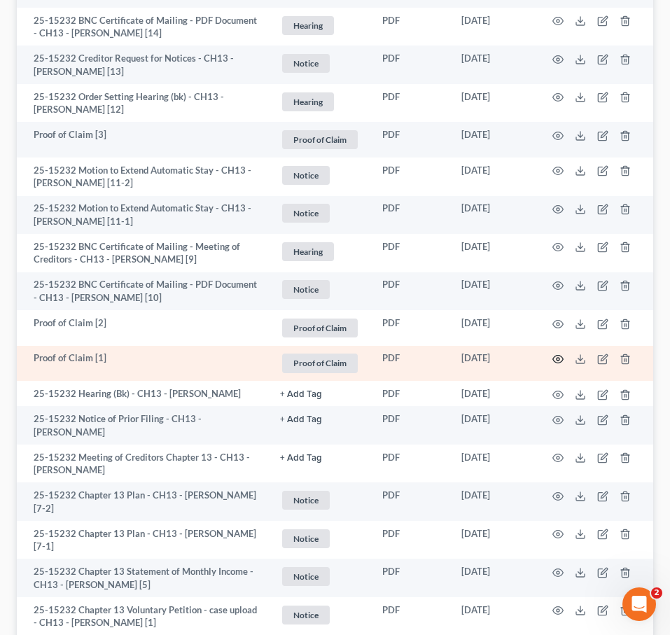
click at [558, 356] on icon "button" at bounding box center [557, 359] width 11 height 11
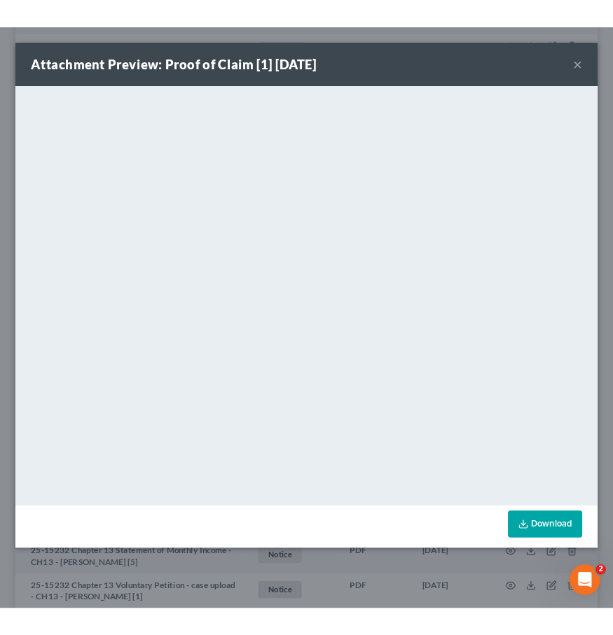
scroll to position [1367, 0]
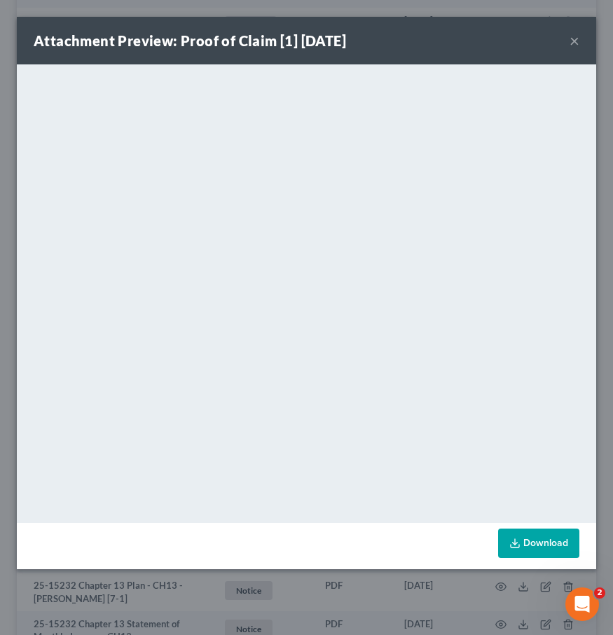
click at [578, 43] on button "×" at bounding box center [574, 40] width 10 height 17
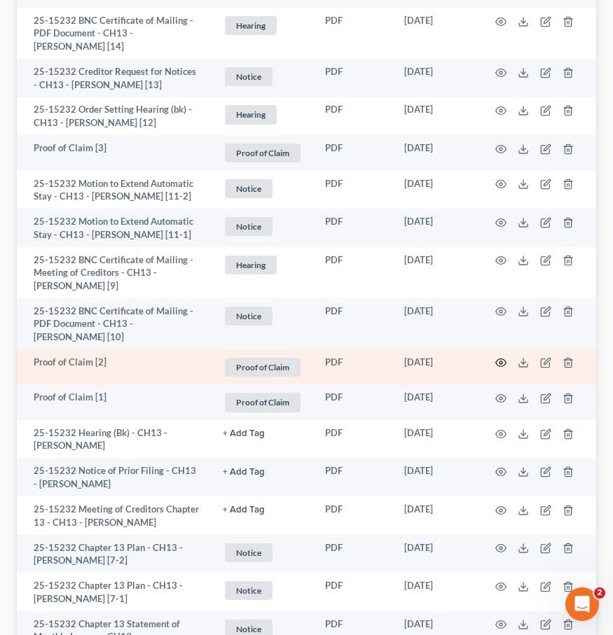
click at [503, 368] on icon "button" at bounding box center [500, 362] width 11 height 11
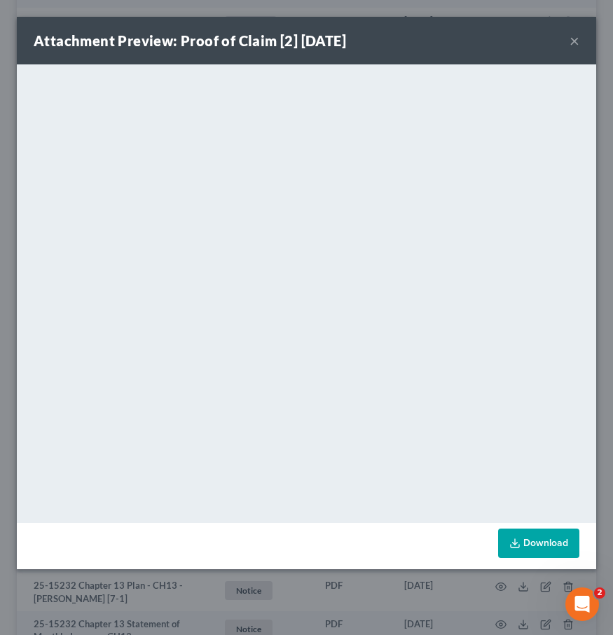
click at [573, 40] on button "×" at bounding box center [574, 40] width 10 height 17
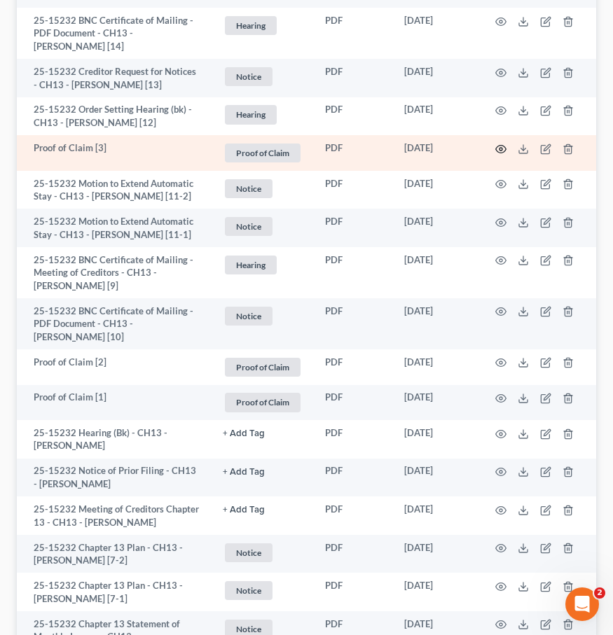
click at [503, 155] on icon "button" at bounding box center [500, 149] width 11 height 11
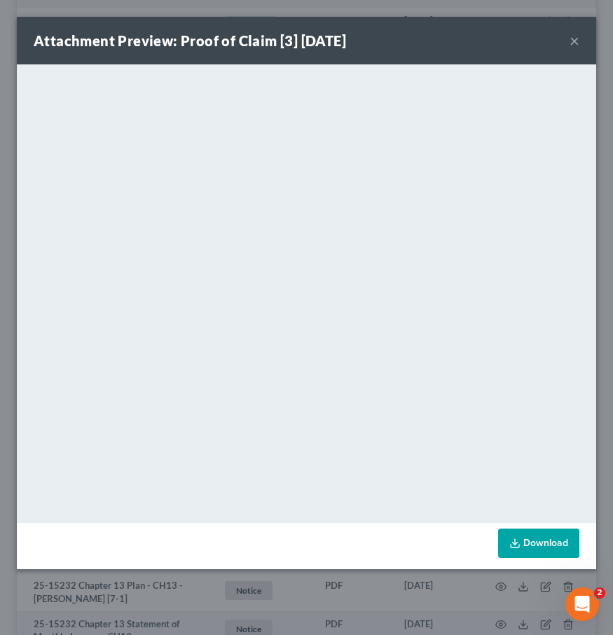
click at [573, 41] on button "×" at bounding box center [574, 40] width 10 height 17
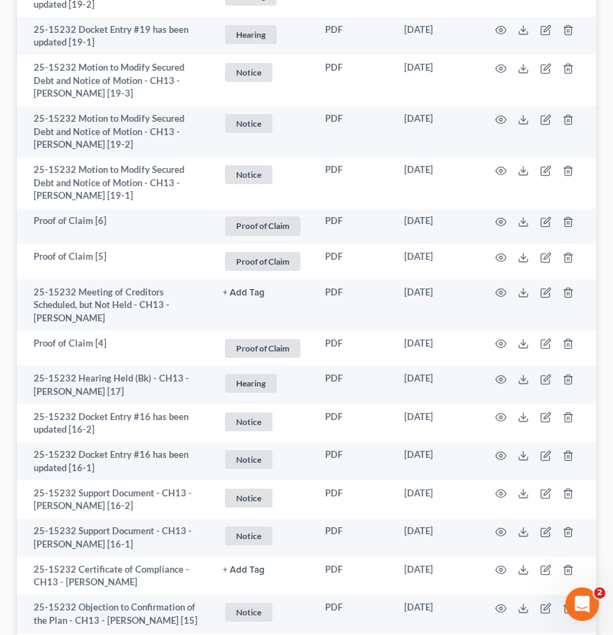
scroll to position [753, 0]
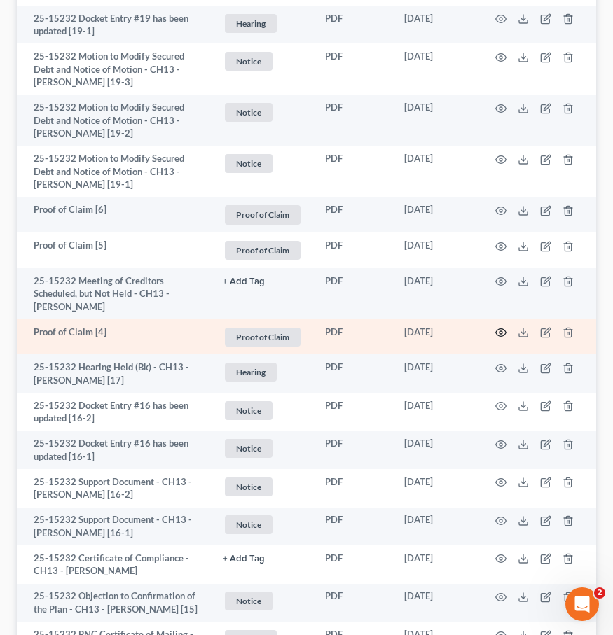
click at [498, 331] on icon "button" at bounding box center [500, 332] width 11 height 11
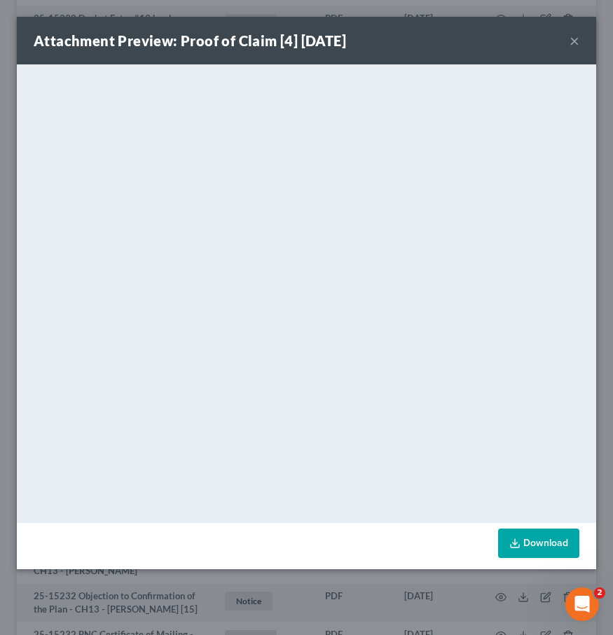
click at [578, 41] on button "×" at bounding box center [574, 40] width 10 height 17
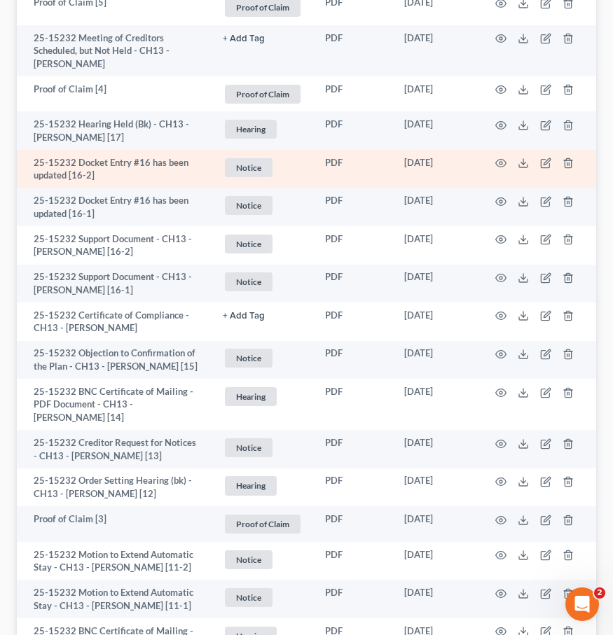
scroll to position [1058, 0]
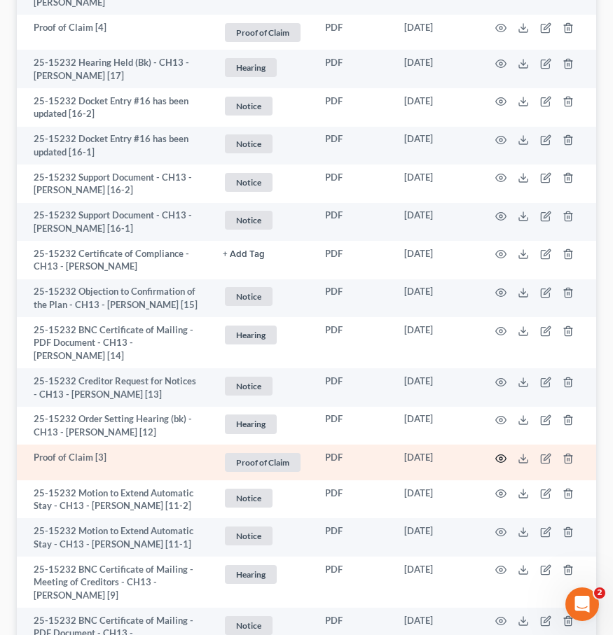
click at [502, 464] on icon "button" at bounding box center [500, 458] width 11 height 11
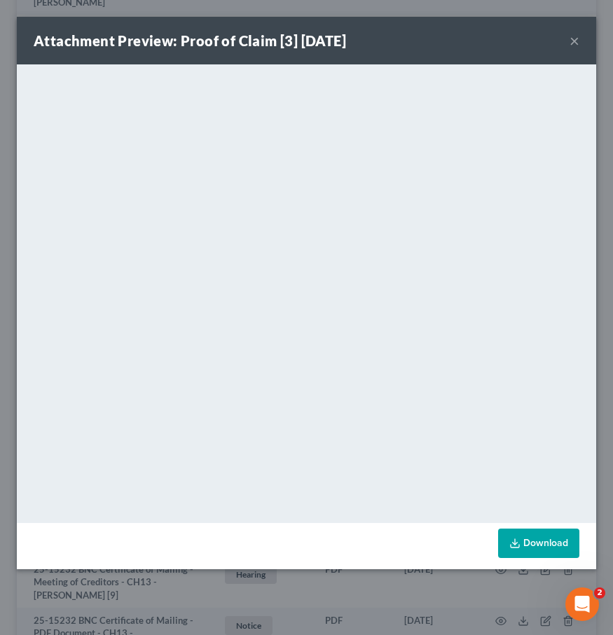
click at [573, 39] on button "×" at bounding box center [574, 40] width 10 height 17
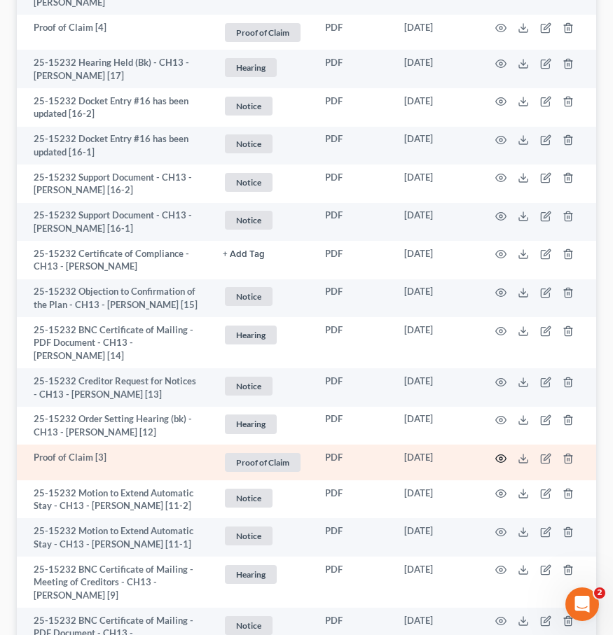
click at [501, 460] on circle "button" at bounding box center [500, 458] width 3 height 3
